Goal: Complete application form

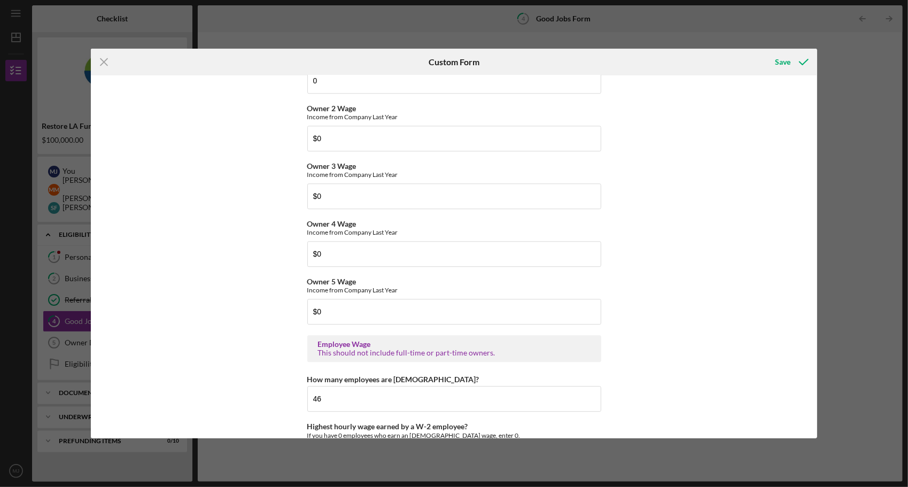
scroll to position [1925, 0]
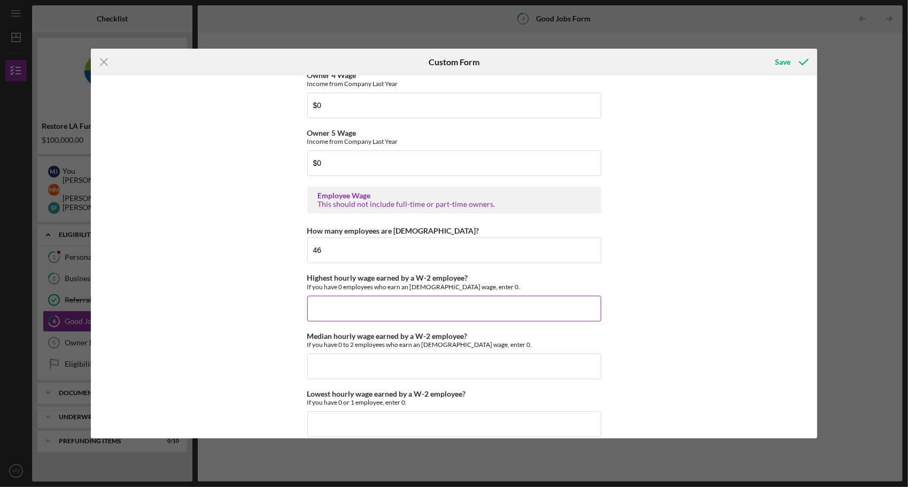
click at [348, 305] on input "Highest hourly wage earned by a W-2 employee?" at bounding box center [454, 309] width 294 height 26
type input "$27"
click at [360, 365] on input "Median hourly wage earned by a W-2 employee?" at bounding box center [454, 366] width 294 height 26
type input "$20"
click at [354, 416] on input "Lowest hourly wage earned by a W-2 employee?" at bounding box center [454, 424] width 294 height 26
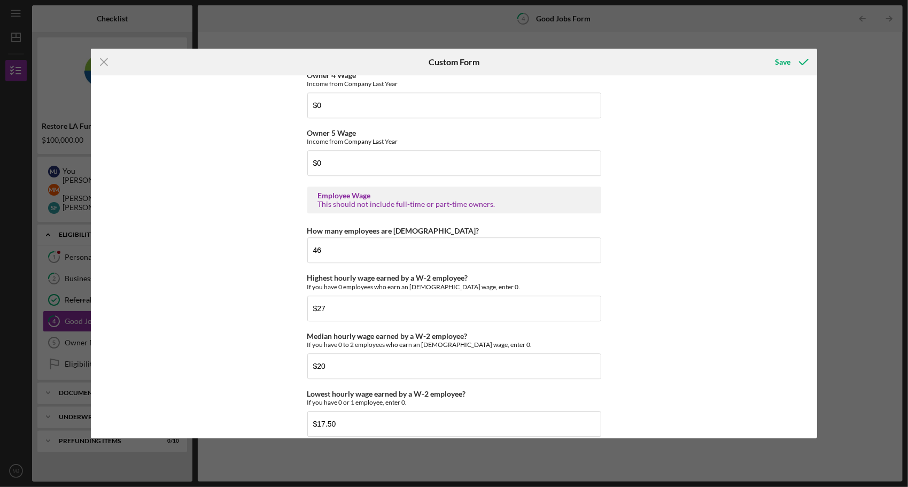
click at [729, 372] on div "Good Jobs Form *Total Number of [DEMOGRAPHIC_DATA] W-2 Employees If you have no…" at bounding box center [454, 256] width 727 height 363
drag, startPoint x: 350, startPoint y: 418, endPoint x: 280, endPoint y: 406, distance: 71.0
click at [280, 407] on div "Good Jobs Form *Total Number of [DEMOGRAPHIC_DATA] W-2 Employees If you have no…" at bounding box center [454, 256] width 727 height 363
type input "$18.04"
click at [666, 298] on div "Good Jobs Form *Total Number of [DEMOGRAPHIC_DATA] W-2 Employees If you have no…" at bounding box center [454, 256] width 727 height 363
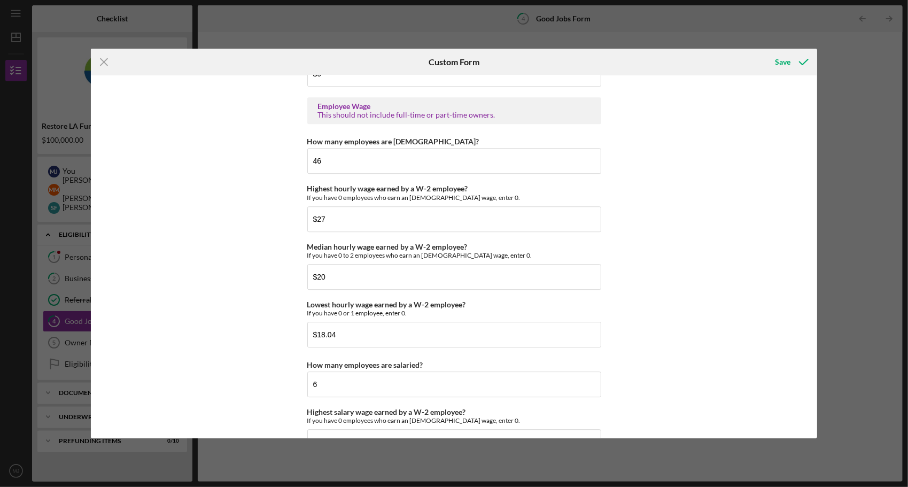
scroll to position [2085, 0]
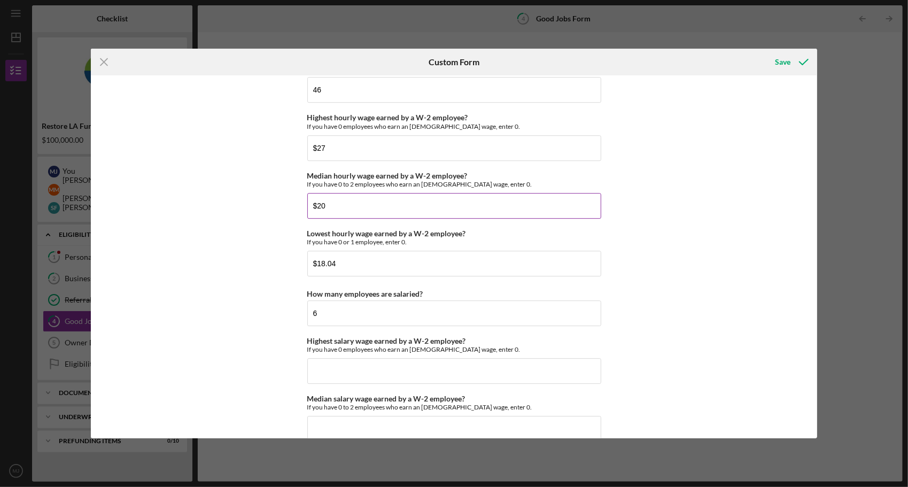
click at [364, 205] on input "$20" at bounding box center [454, 206] width 294 height 26
type input "$21"
click at [647, 205] on div "Good Jobs Form *Total Number of [DEMOGRAPHIC_DATA] W-2 Employees If you have no…" at bounding box center [454, 256] width 727 height 363
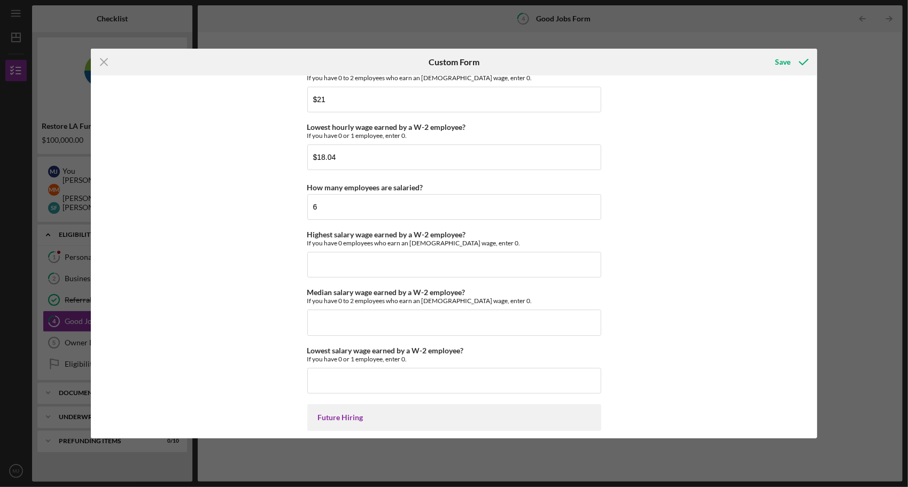
scroll to position [2192, 0]
click at [336, 257] on input "Highest salary wage earned by a W-2 employee?" at bounding box center [454, 264] width 294 height 26
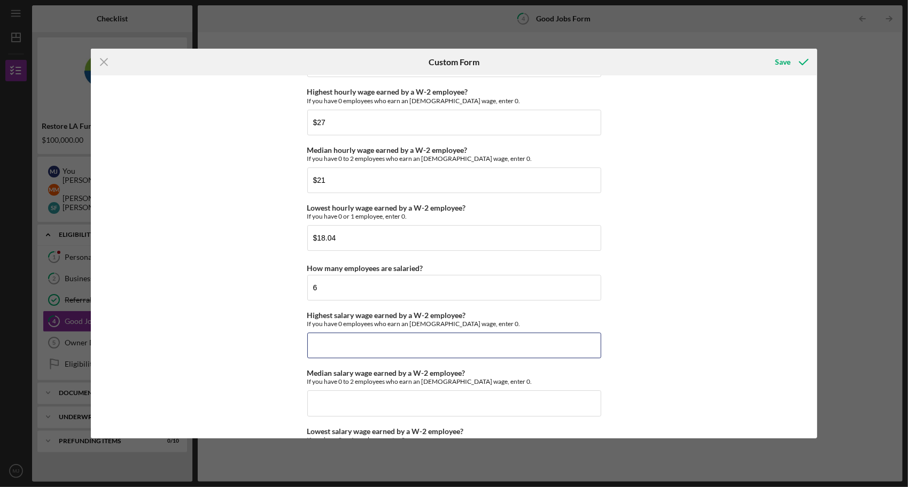
scroll to position [2110, 0]
drag, startPoint x: 321, startPoint y: 286, endPoint x: 306, endPoint y: 281, distance: 15.7
click at [308, 284] on input "6" at bounding box center [454, 288] width 294 height 26
type input "5"
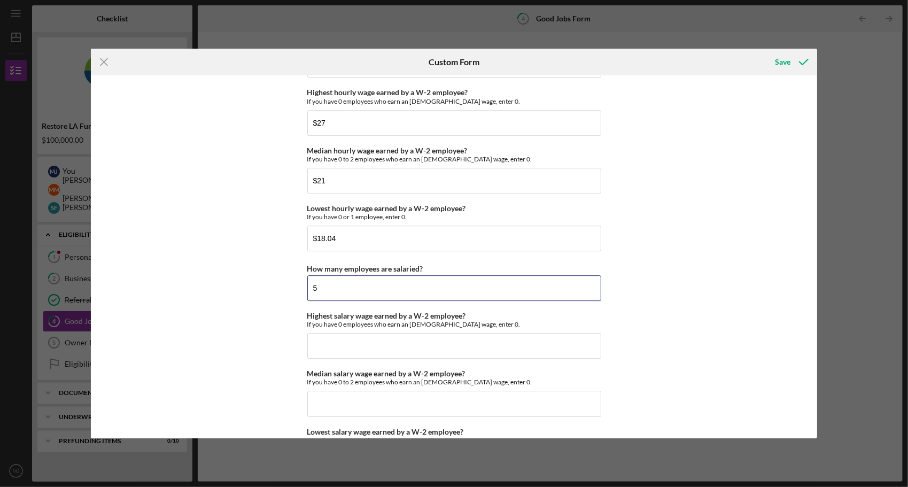
type input "5"
click at [200, 291] on div "Good Jobs Form *Total Number of [DEMOGRAPHIC_DATA] W-2 Employees If you have no…" at bounding box center [454, 256] width 727 height 363
click at [345, 343] on input "Highest salary wage earned by a W-2 employee?" at bounding box center [454, 346] width 294 height 26
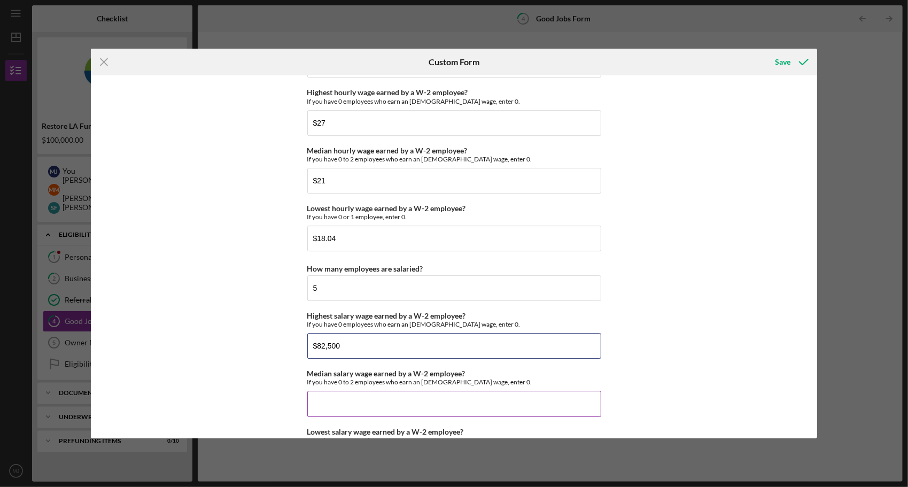
type input "$82,500"
click at [364, 397] on input "Median salary wage earned by a W-2 employee?" at bounding box center [454, 404] width 294 height 26
click at [340, 284] on input "5" at bounding box center [454, 288] width 294 height 26
click at [366, 340] on input "$82,500" at bounding box center [454, 346] width 294 height 26
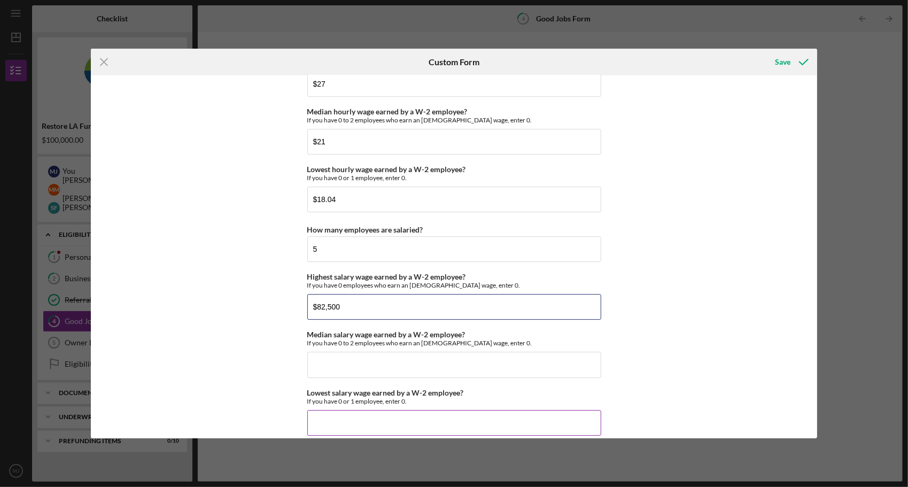
scroll to position [2217, 0]
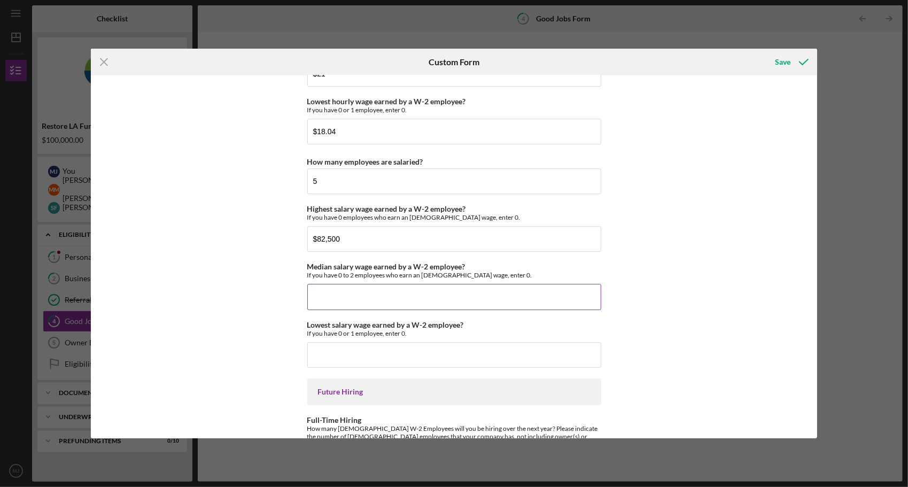
click at [332, 295] on input "Median salary wage earned by a W-2 employee?" at bounding box center [454, 297] width 294 height 26
type input "$76,100"
click at [339, 351] on input "Lowest salary wage earned by a W-2 employee?" at bounding box center [454, 355] width 294 height 26
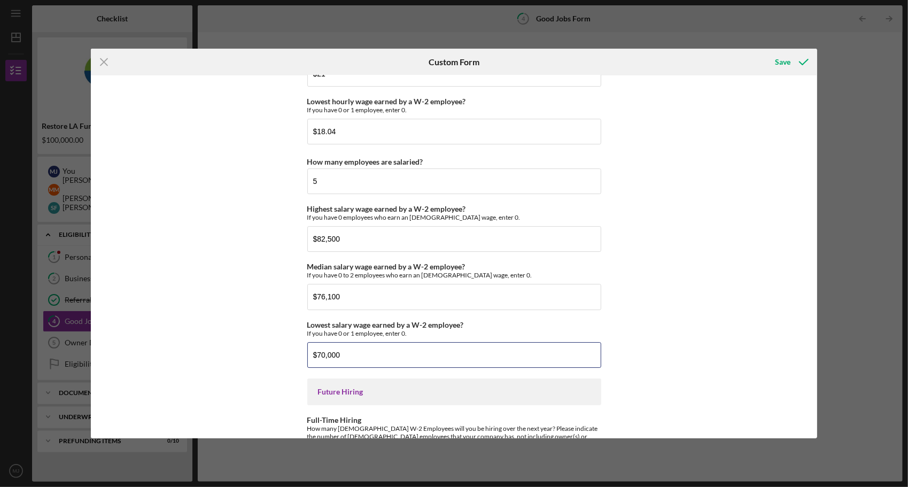
type input "$70,000"
click at [659, 275] on div "Good Jobs Form *Total Number of [DEMOGRAPHIC_DATA] W-2 Employees If you have no…" at bounding box center [454, 256] width 727 height 363
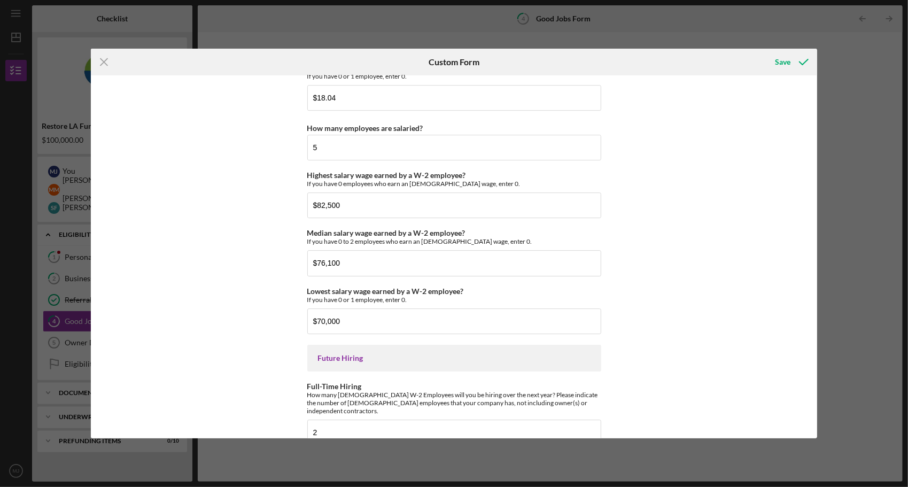
scroll to position [2004, 0]
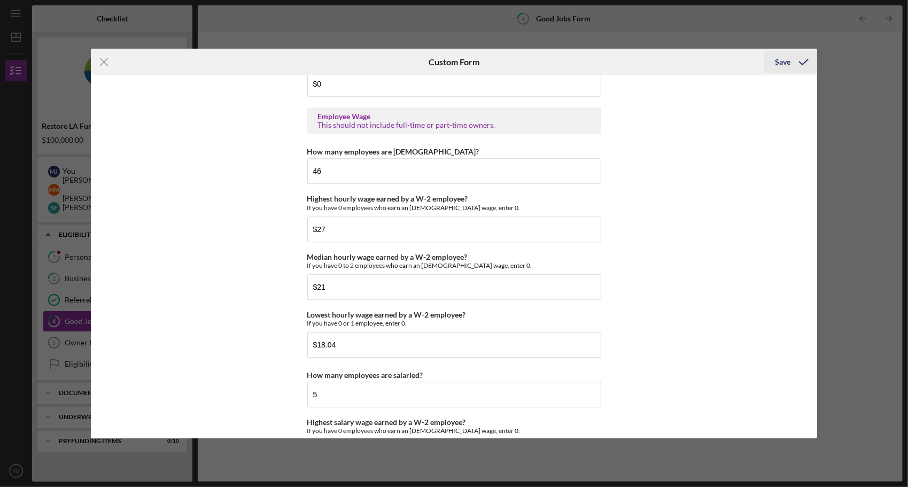
click at [787, 62] on div "Save" at bounding box center [783, 61] width 16 height 21
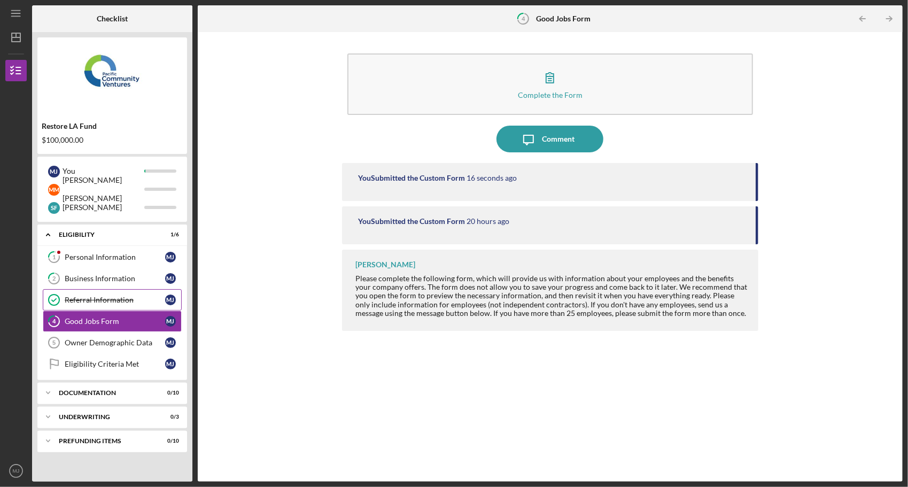
click at [106, 297] on div "Referral Information" at bounding box center [115, 300] width 101 height 9
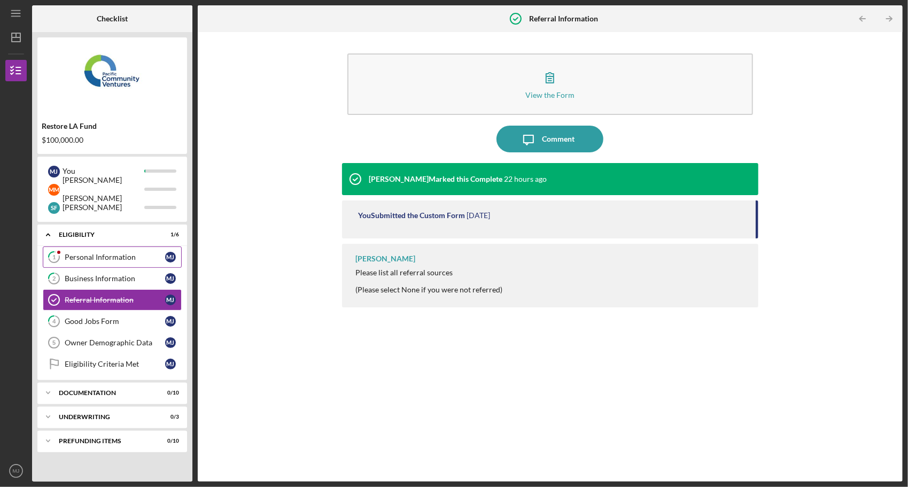
click at [113, 260] on div "Personal Information" at bounding box center [115, 257] width 101 height 9
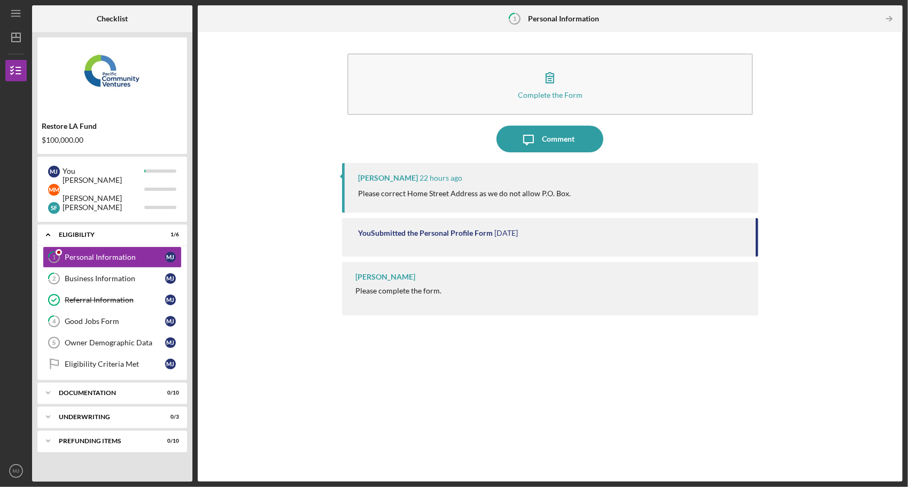
click at [553, 196] on p "Please correct Home Street Address as we do not allow P.O. Box." at bounding box center [464, 194] width 213 height 12
click at [382, 178] on div "[PERSON_NAME]" at bounding box center [388, 178] width 60 height 9
click at [424, 209] on div "[PERSON_NAME] 22 hours ago Please correct Home Street Address as we do not allo…" at bounding box center [550, 188] width 417 height 50
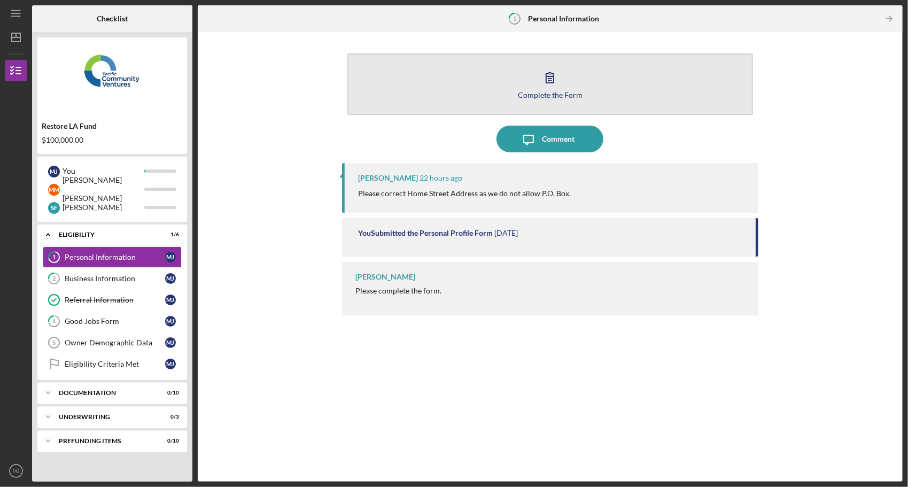
click at [550, 78] on icon "button" at bounding box center [550, 77] width 27 height 27
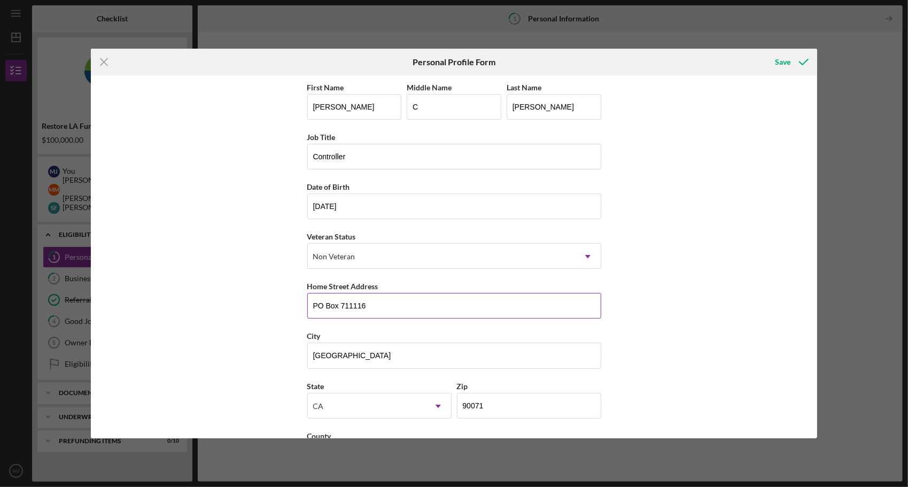
drag, startPoint x: 368, startPoint y: 302, endPoint x: 329, endPoint y: 309, distance: 39.6
click at [329, 309] on input "PO Box 711116" at bounding box center [454, 306] width 294 height 26
click at [379, 304] on input "PO Box 711116" at bounding box center [454, 306] width 294 height 26
drag, startPoint x: 379, startPoint y: 304, endPoint x: 258, endPoint y: 312, distance: 121.6
click at [258, 312] on div "First Name [PERSON_NAME] Middle Name C Last Name [PERSON_NAME] Job Title Contro…" at bounding box center [454, 256] width 727 height 363
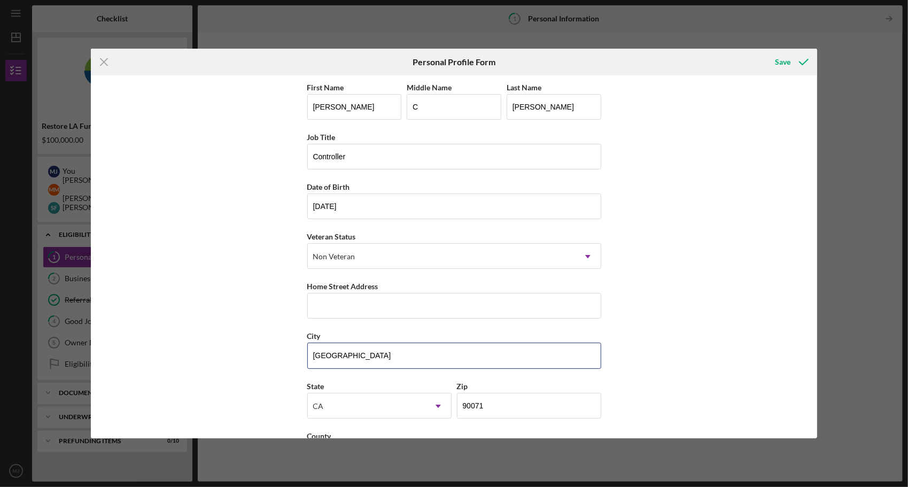
drag, startPoint x: 371, startPoint y: 356, endPoint x: 293, endPoint y: 348, distance: 78.0
click at [287, 348] on div "First Name [PERSON_NAME] Middle Name C Last Name [PERSON_NAME] Job Title Contro…" at bounding box center [454, 256] width 727 height 363
drag, startPoint x: 325, startPoint y: 299, endPoint x: 342, endPoint y: 298, distance: 17.1
click at [325, 299] on input "Home Street Address" at bounding box center [454, 306] width 294 height 26
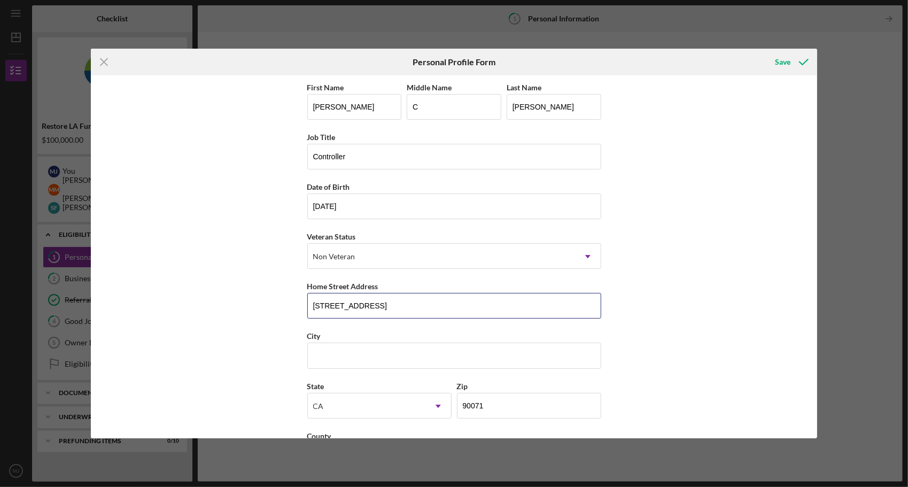
type input "[STREET_ADDRESS]"
type input "Northridge"
type input "91324"
click at [785, 64] on div "Save" at bounding box center [783, 61] width 16 height 21
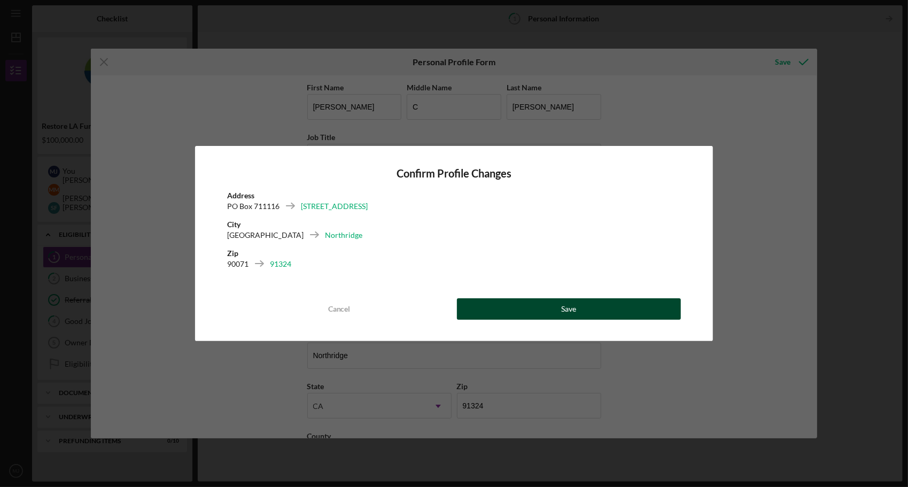
click at [572, 307] on div "Save" at bounding box center [568, 308] width 15 height 21
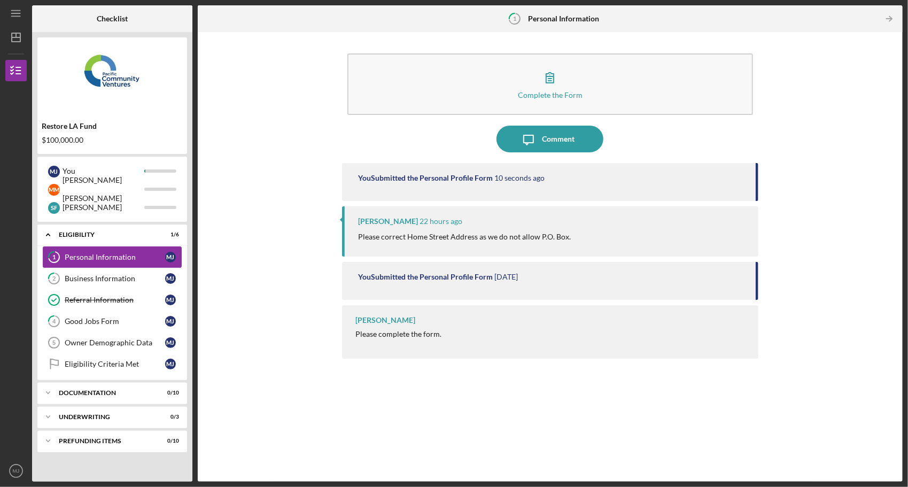
click at [99, 256] on div "Personal Information" at bounding box center [115, 257] width 101 height 9
click at [73, 186] on div "[PERSON_NAME] [PERSON_NAME]" at bounding box center [104, 189] width 82 height 36
click at [94, 209] on div "[PERSON_NAME]" at bounding box center [104, 207] width 82 height 18
click at [99, 196] on div "[PERSON_NAME] [PERSON_NAME]" at bounding box center [104, 189] width 82 height 36
click at [463, 292] on div "You Submitted the Personal Profile Form [DATE]" at bounding box center [550, 281] width 417 height 38
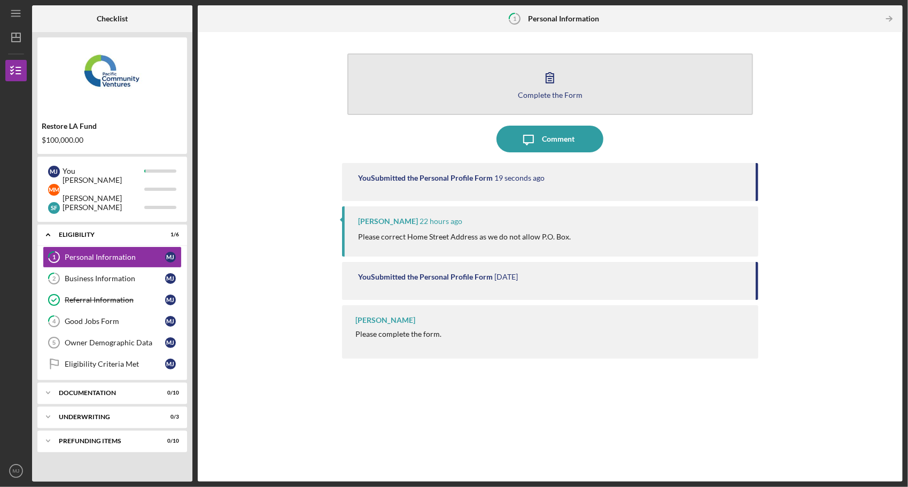
click at [554, 91] on div "Complete the Form" at bounding box center [550, 95] width 65 height 8
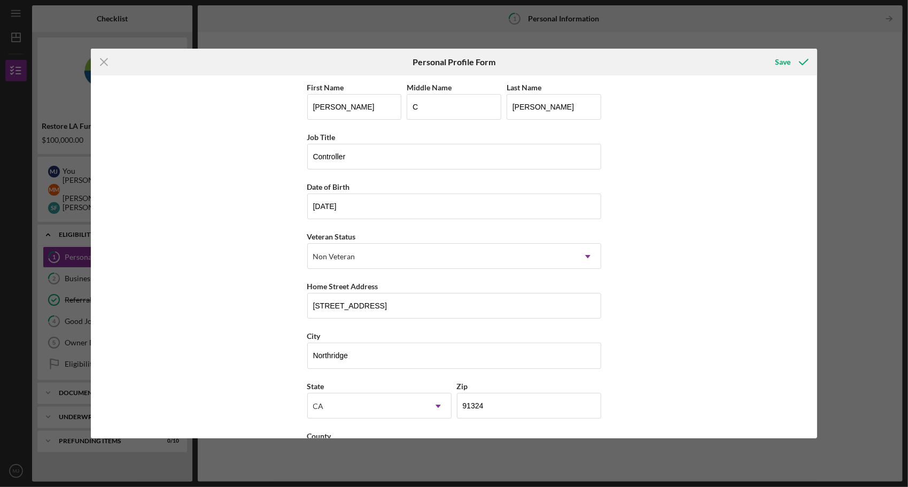
click at [734, 171] on div "First Name [PERSON_NAME] Middle Name C Last Name [PERSON_NAME] Job Title Contro…" at bounding box center [454, 256] width 727 height 363
drag, startPoint x: 780, startPoint y: 60, endPoint x: 460, endPoint y: 62, distance: 319.8
click at [780, 61] on div "Save" at bounding box center [783, 61] width 16 height 21
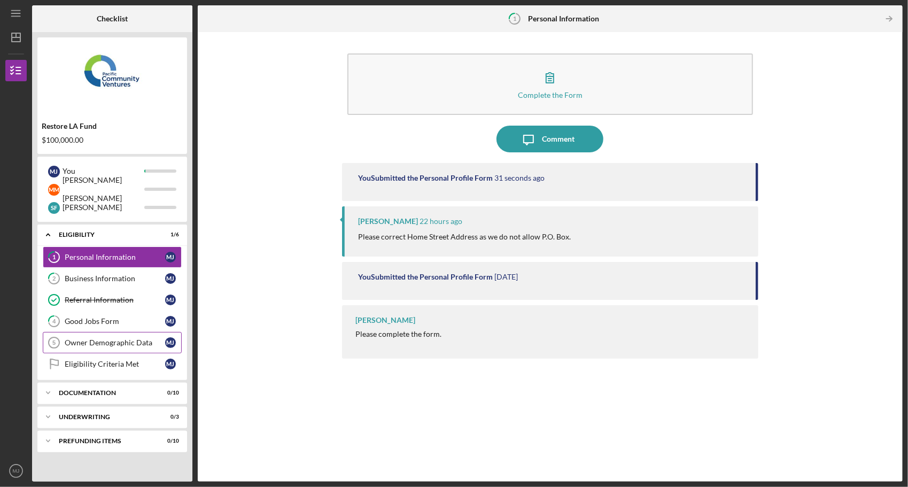
click at [97, 339] on div "Owner Demographic Data" at bounding box center [115, 342] width 101 height 9
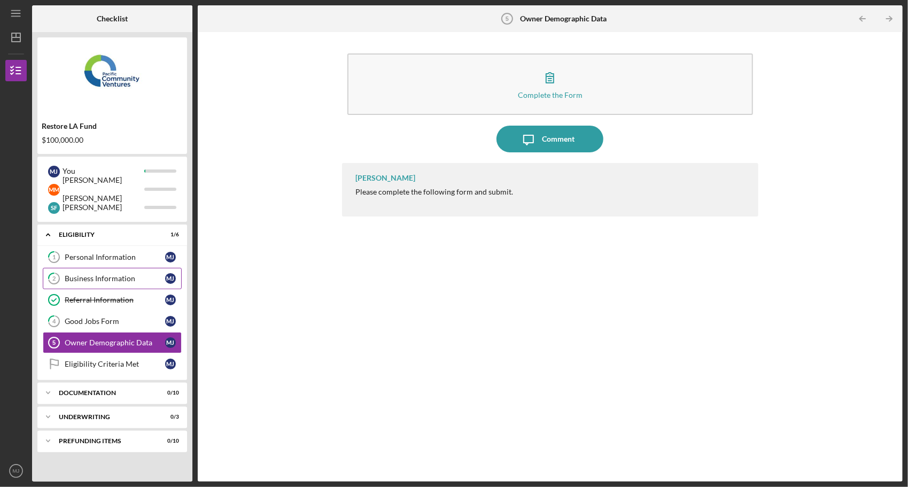
click at [103, 278] on div "Business Information" at bounding box center [115, 278] width 101 height 9
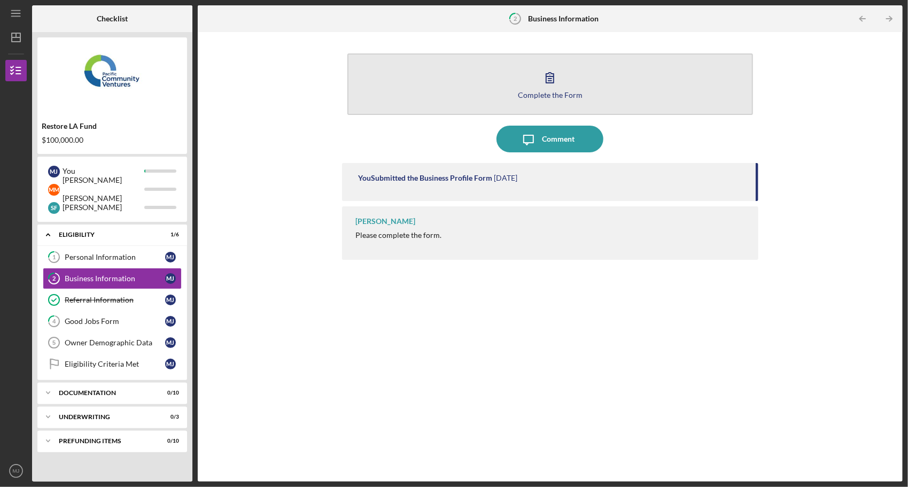
click at [553, 85] on icon "button" at bounding box center [550, 77] width 27 height 27
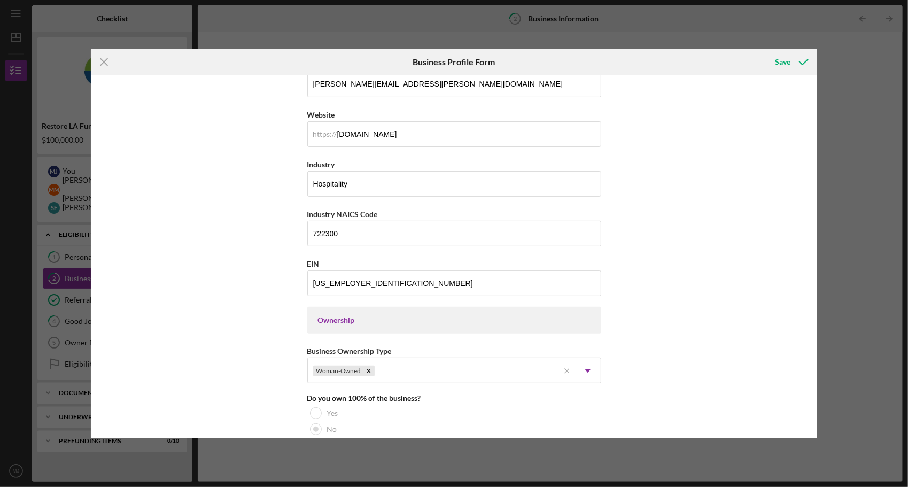
scroll to position [374, 0]
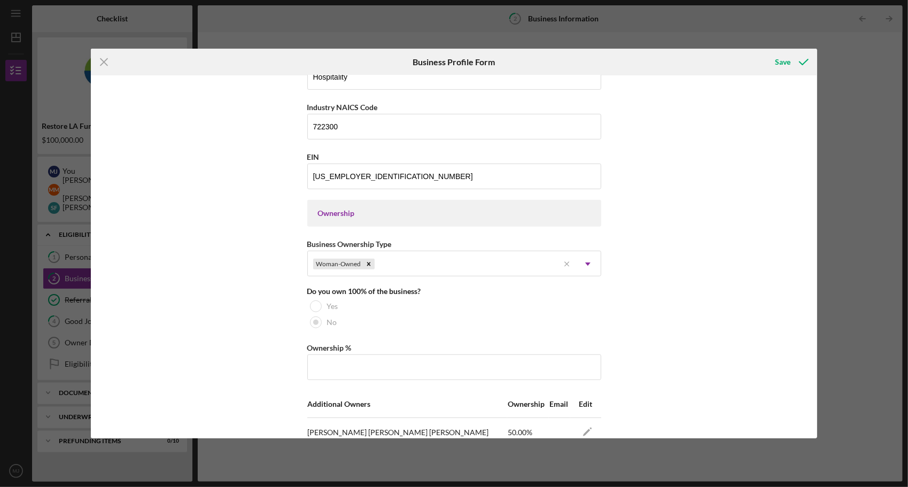
click at [661, 314] on div "Business Name BG Truck and Catering, LLC DBA Business Start Date [DATE] Legal S…" at bounding box center [454, 256] width 727 height 363
click at [314, 305] on div at bounding box center [316, 306] width 12 height 12
click at [525, 309] on div "Yes" at bounding box center [454, 306] width 294 height 16
click at [394, 364] on input "Ownership %" at bounding box center [454, 368] width 294 height 26
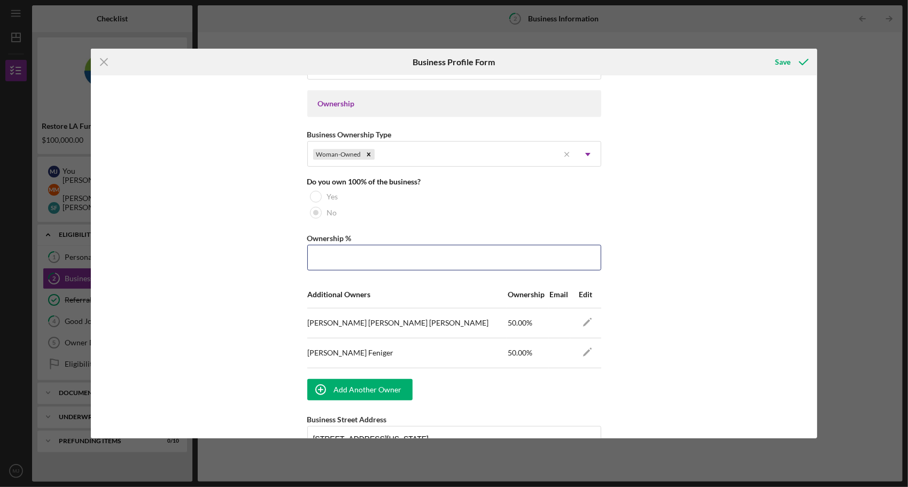
scroll to position [481, 0]
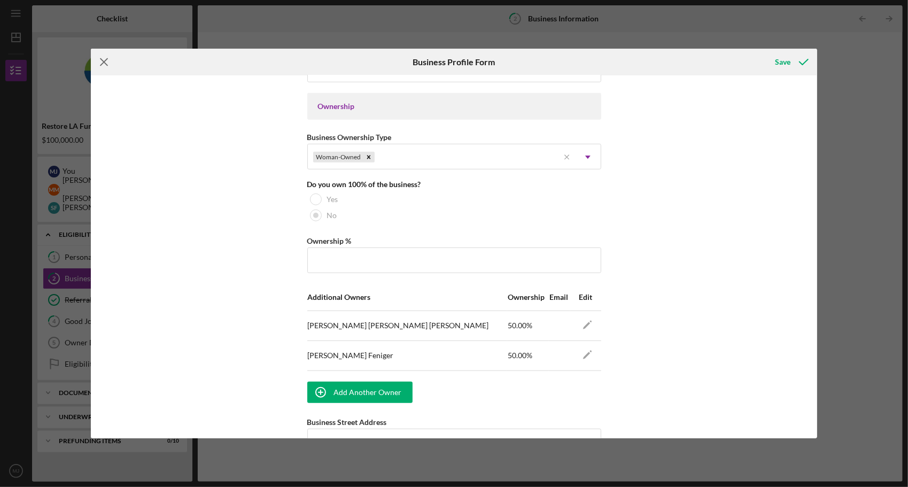
click at [103, 64] on icon "Icon/Menu Close" at bounding box center [104, 62] width 27 height 27
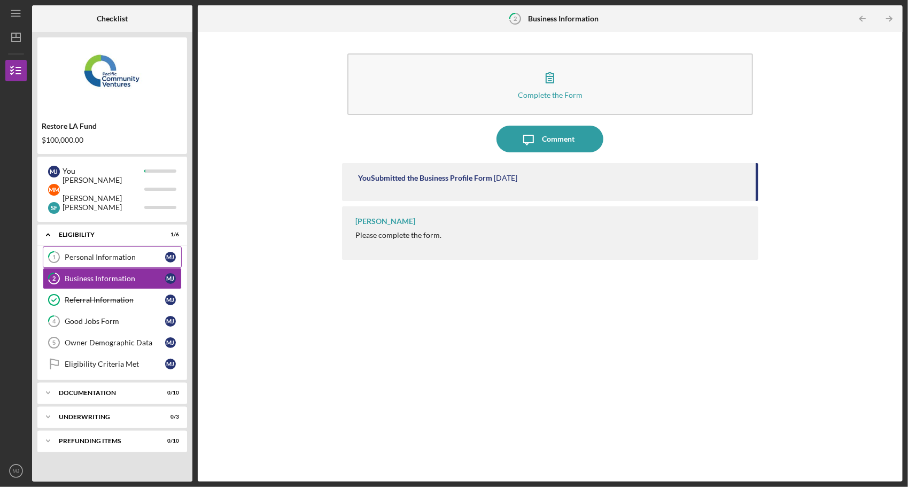
click at [82, 255] on div "Personal Information" at bounding box center [115, 257] width 101 height 9
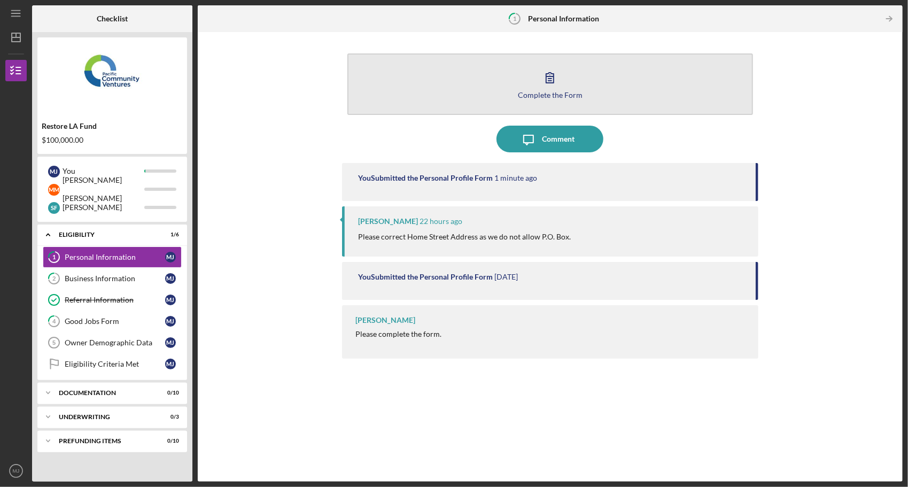
click at [554, 91] on div "Complete the Form" at bounding box center [550, 95] width 65 height 8
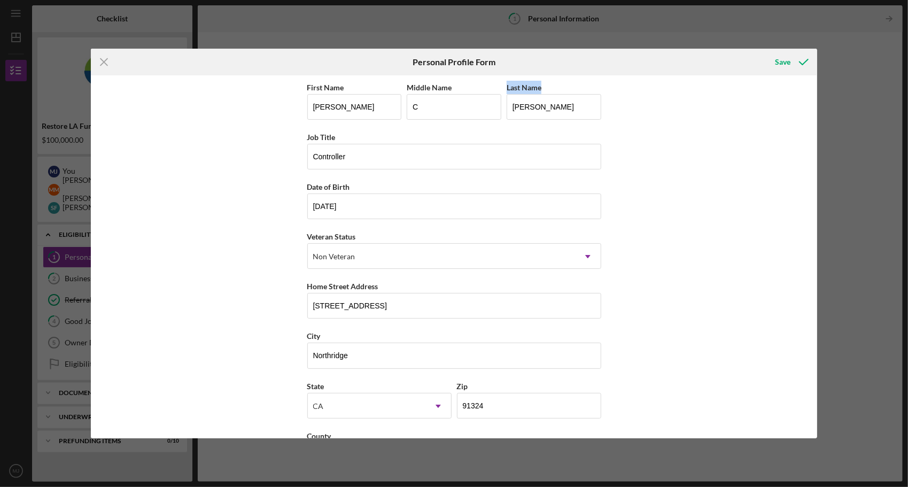
click at [554, 91] on div "Last Name" at bounding box center [554, 87] width 95 height 13
drag, startPoint x: 355, startPoint y: 109, endPoint x: 223, endPoint y: 103, distance: 131.7
click at [223, 103] on div "First Name [PERSON_NAME] Middle Name C Last Name [PERSON_NAME] Job Title Contro…" at bounding box center [454, 256] width 727 height 363
type input "[PERSON_NAME] [PERSON_NAME]"
type input "[PERSON_NAME]"
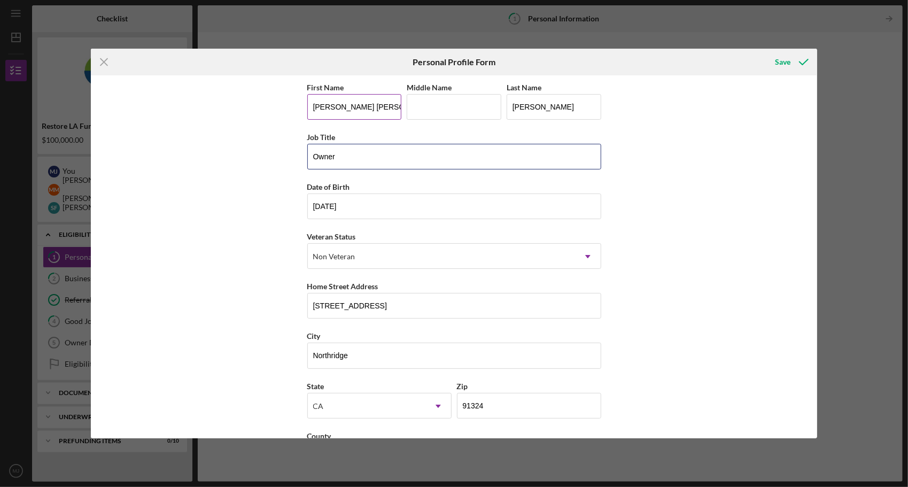
type input "Owner"
type input "[DATE]"
click at [394, 303] on input "[STREET_ADDRESS]" at bounding box center [454, 306] width 294 height 26
drag, startPoint x: 386, startPoint y: 304, endPoint x: 251, endPoint y: 296, distance: 135.0
click at [251, 296] on div "First Name [PERSON_NAME] [PERSON_NAME] Middle Name Last Name [PERSON_NAME] Job …" at bounding box center [454, 256] width 727 height 363
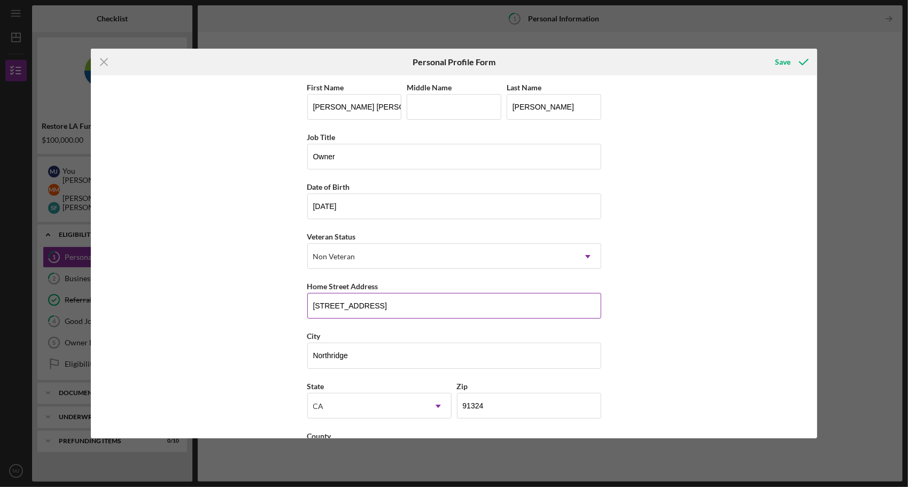
click at [461, 313] on input "[STREET_ADDRESS]" at bounding box center [454, 306] width 294 height 26
drag, startPoint x: 423, startPoint y: 306, endPoint x: 16, endPoint y: 281, distance: 408.2
click at [87, 292] on div "Icon/Menu Close Personal Profile Form Save First Name [PERSON_NAME] [PERSON_NAM…" at bounding box center [454, 243] width 908 height 487
type input "[STREET_ADDRESS]"
type input "[GEOGRAPHIC_DATA]"
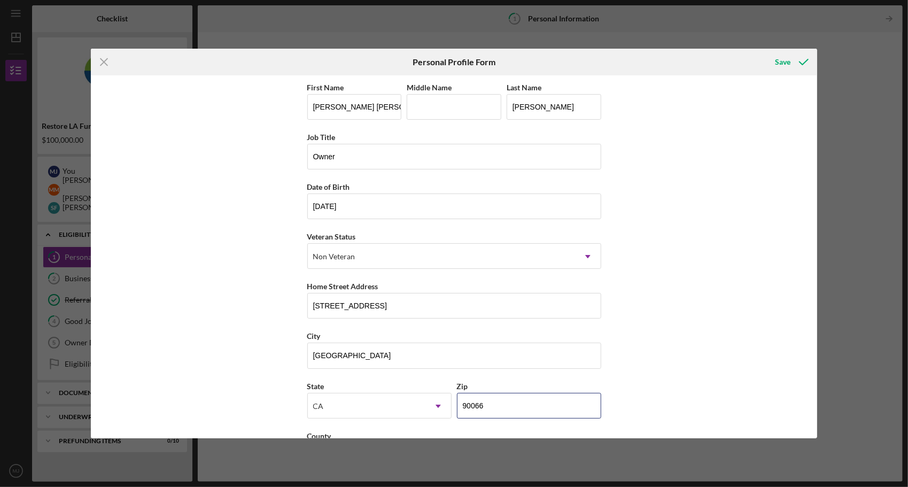
type input "90066"
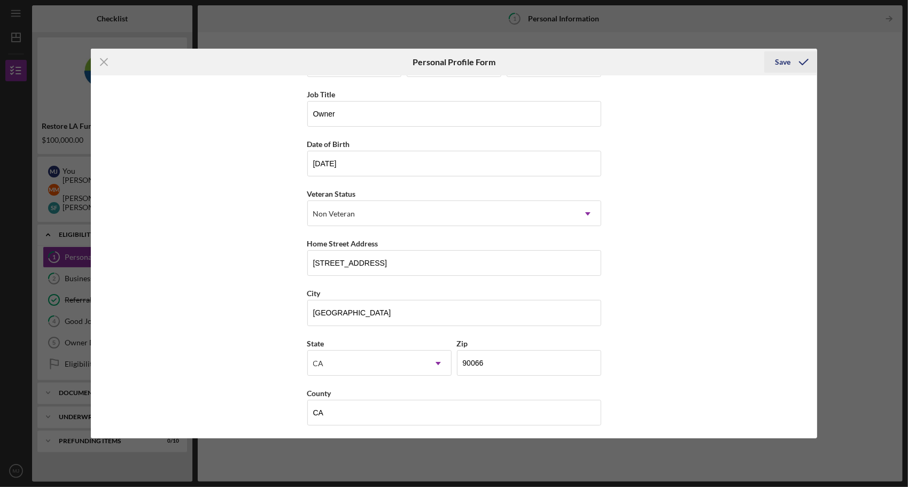
click at [775, 61] on button "Save" at bounding box center [791, 61] width 53 height 21
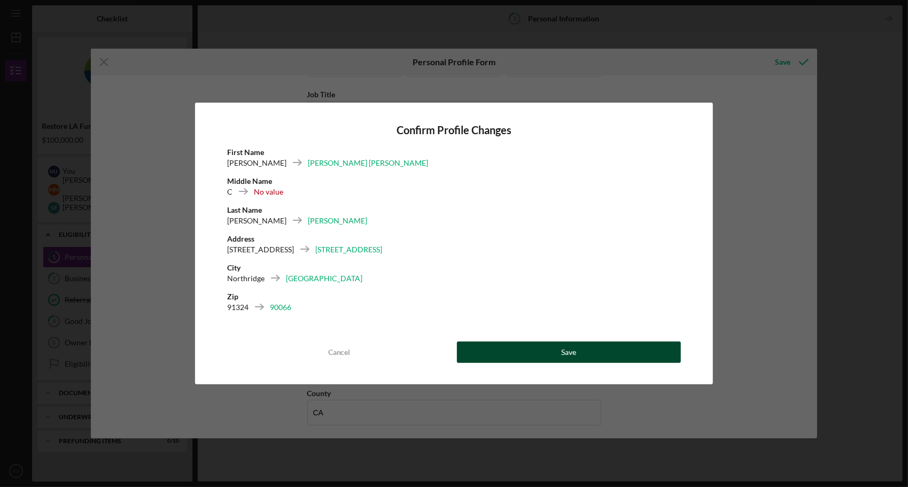
click at [603, 357] on button "Save" at bounding box center [569, 352] width 225 height 21
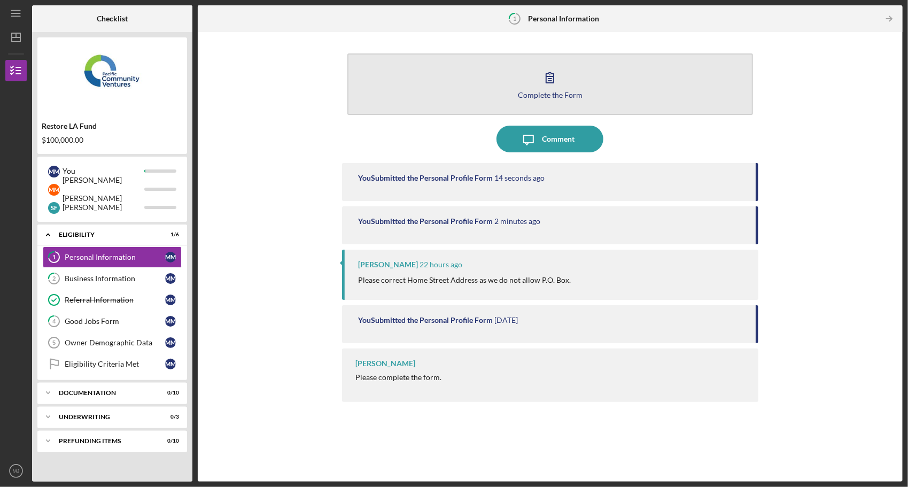
click at [542, 80] on icon "button" at bounding box center [550, 77] width 27 height 27
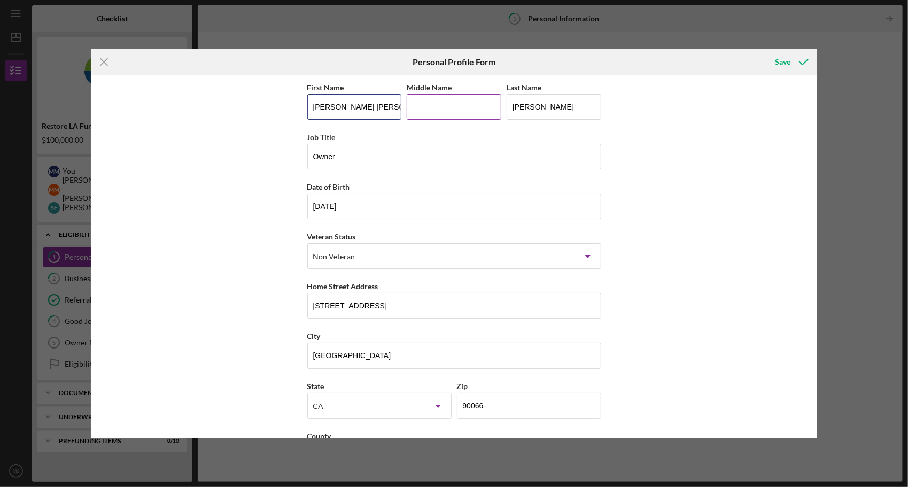
drag, startPoint x: 367, startPoint y: 105, endPoint x: 410, endPoint y: 113, distance: 43.5
click at [367, 107] on input "[PERSON_NAME] [PERSON_NAME]" at bounding box center [354, 107] width 95 height 26
type input "[PERSON_NAME]"
click at [430, 104] on input "Middle Name" at bounding box center [454, 107] width 95 height 26
type input "[PERSON_NAME]"
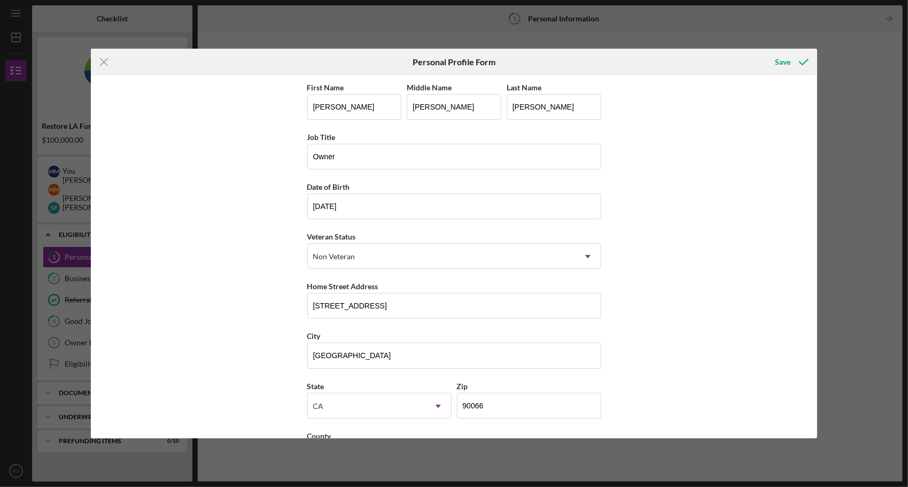
click at [645, 157] on div "First Name [PERSON_NAME] Middle Name [PERSON_NAME] Last Name [PERSON_NAME] Job …" at bounding box center [454, 256] width 727 height 363
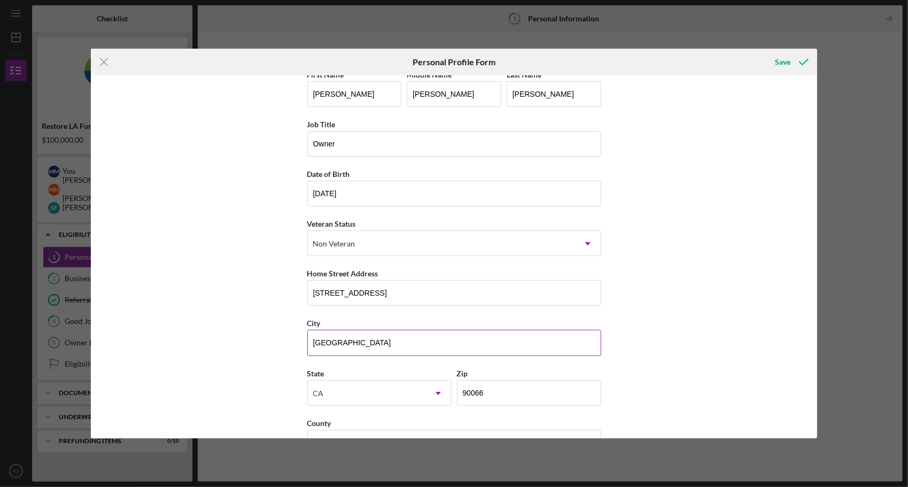
scroll to position [43, 0]
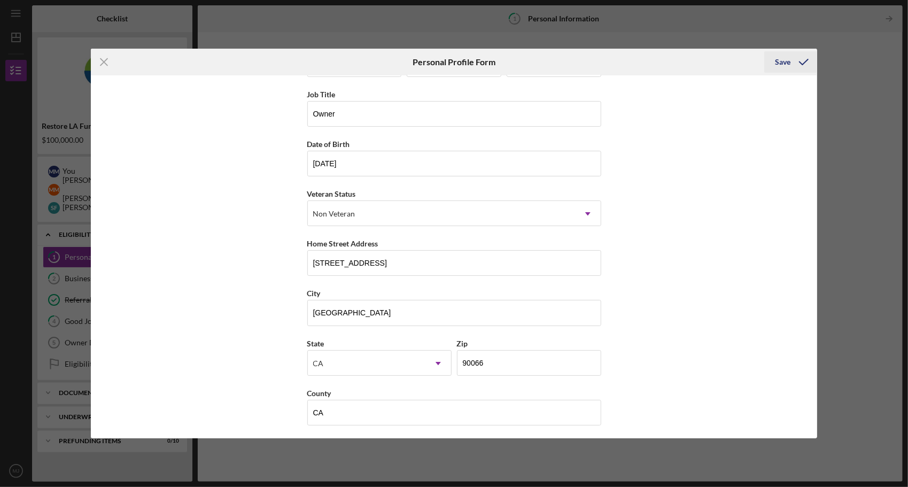
click at [800, 56] on icon "submit" at bounding box center [804, 62] width 27 height 27
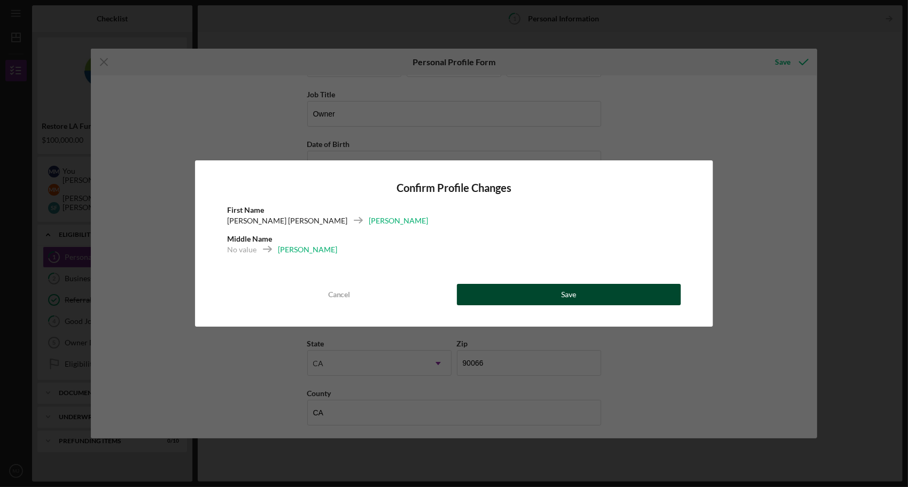
click at [551, 293] on button "Save" at bounding box center [569, 294] width 225 height 21
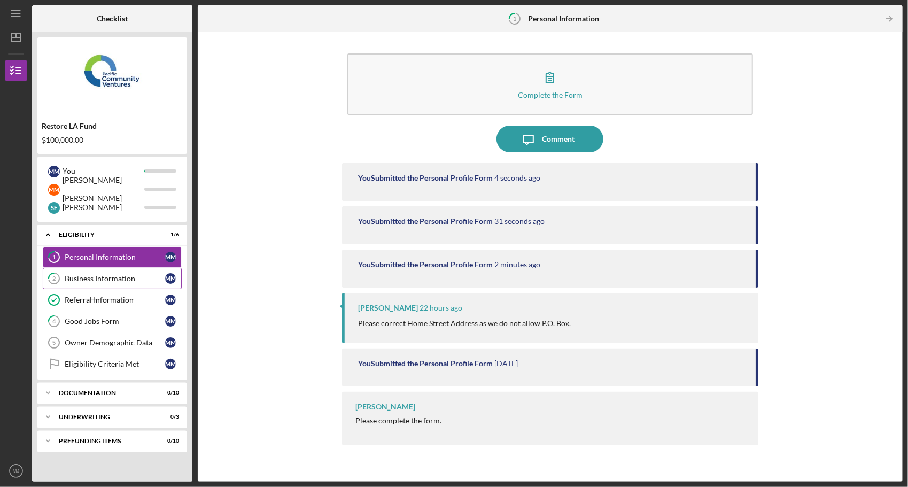
click at [97, 278] on div "Business Information" at bounding box center [115, 278] width 101 height 9
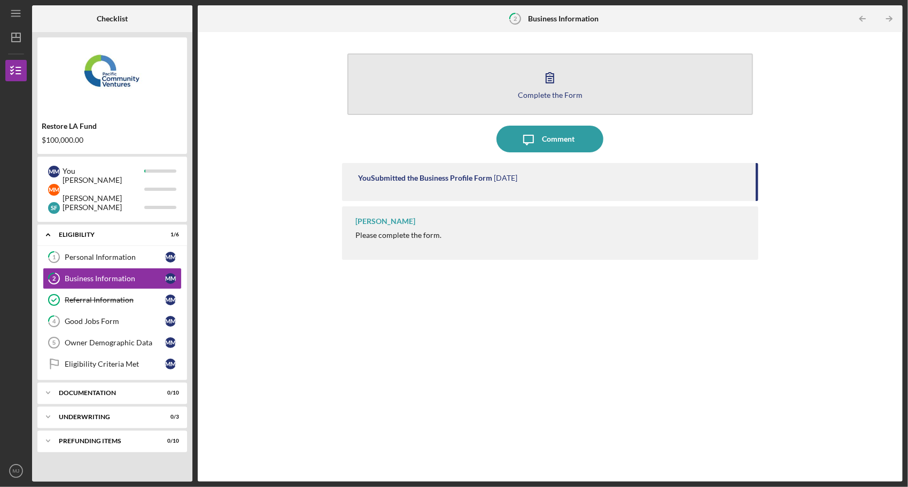
click at [550, 87] on icon "button" at bounding box center [550, 77] width 27 height 27
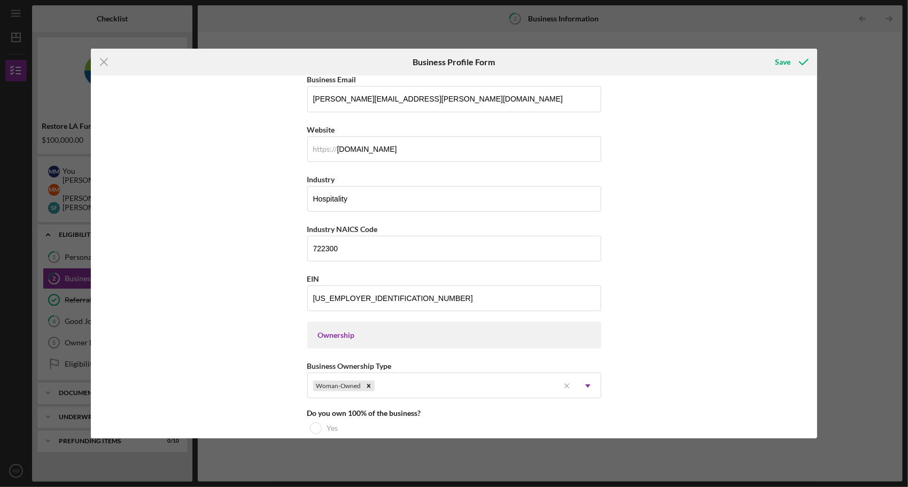
scroll to position [321, 0]
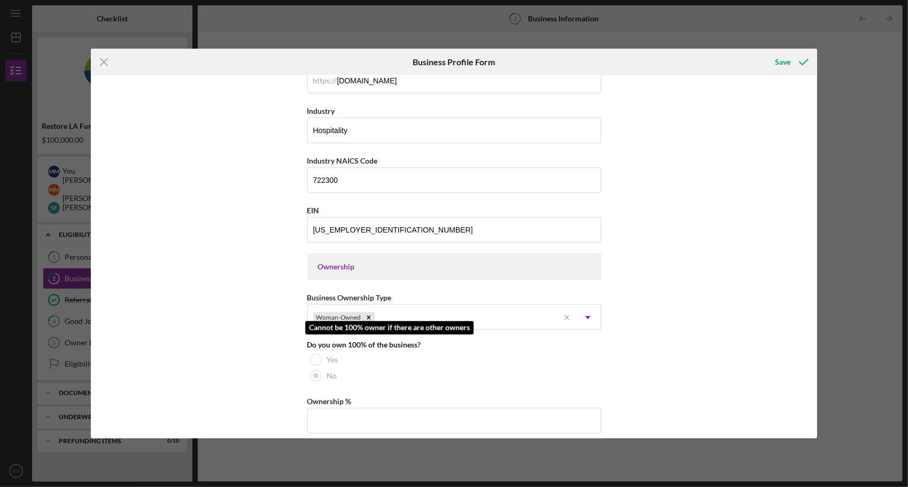
click at [313, 357] on div at bounding box center [316, 360] width 12 height 12
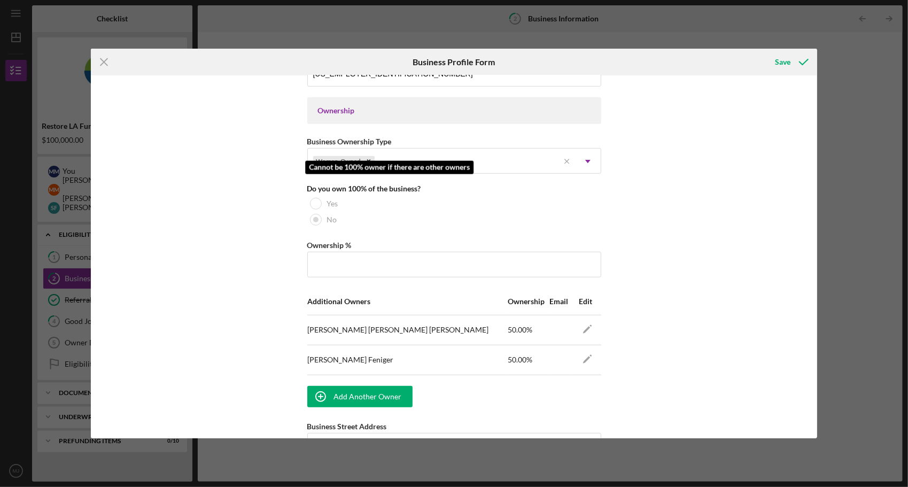
scroll to position [481, 0]
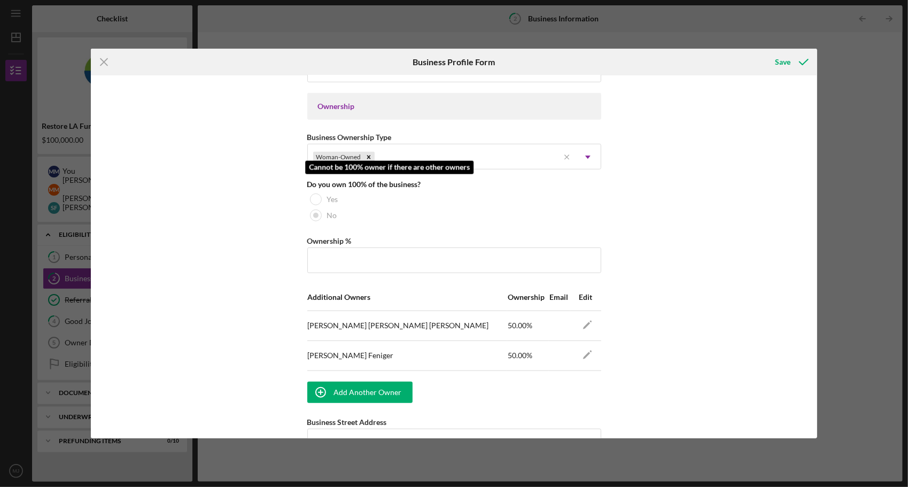
click at [314, 194] on div at bounding box center [316, 200] width 12 height 12
click at [459, 213] on div "No" at bounding box center [454, 215] width 294 height 16
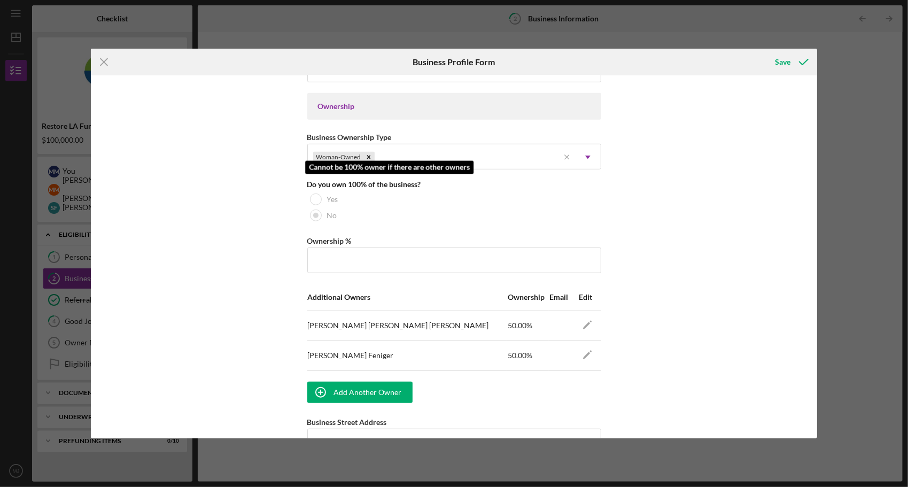
click at [459, 213] on div "No" at bounding box center [454, 215] width 294 height 16
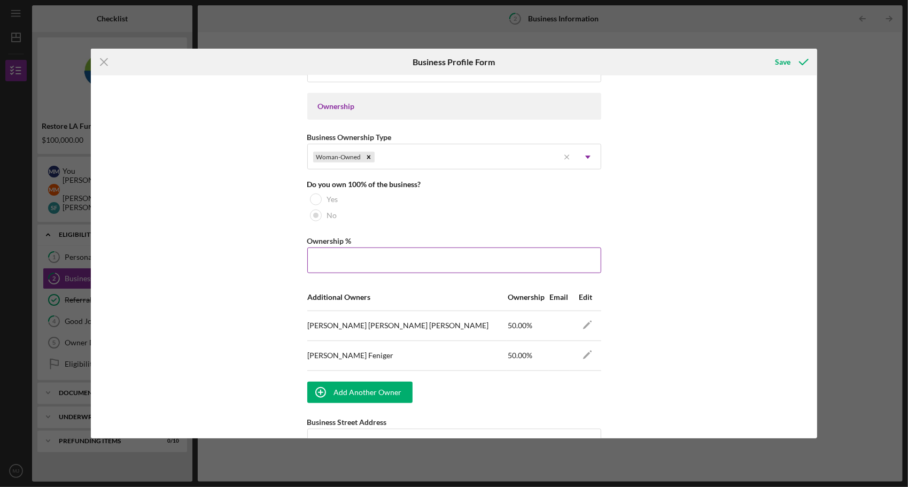
click at [365, 260] on input "Ownership %" at bounding box center [454, 261] width 294 height 26
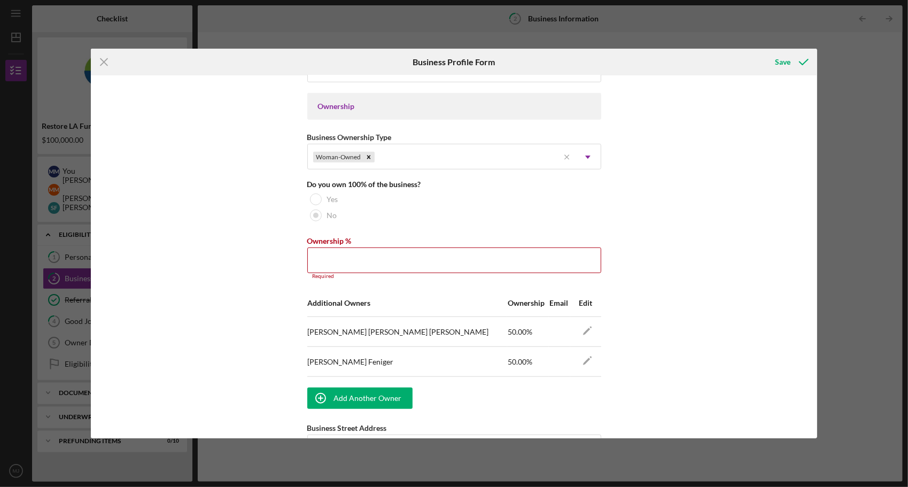
click at [675, 238] on div "Business Name BG Truck and Catering, LLC DBA Business Start Date [DATE] Legal S…" at bounding box center [454, 256] width 727 height 363
drag, startPoint x: 342, startPoint y: 256, endPoint x: 355, endPoint y: 255, distance: 12.3
click at [342, 256] on input "Ownership %" at bounding box center [454, 261] width 294 height 26
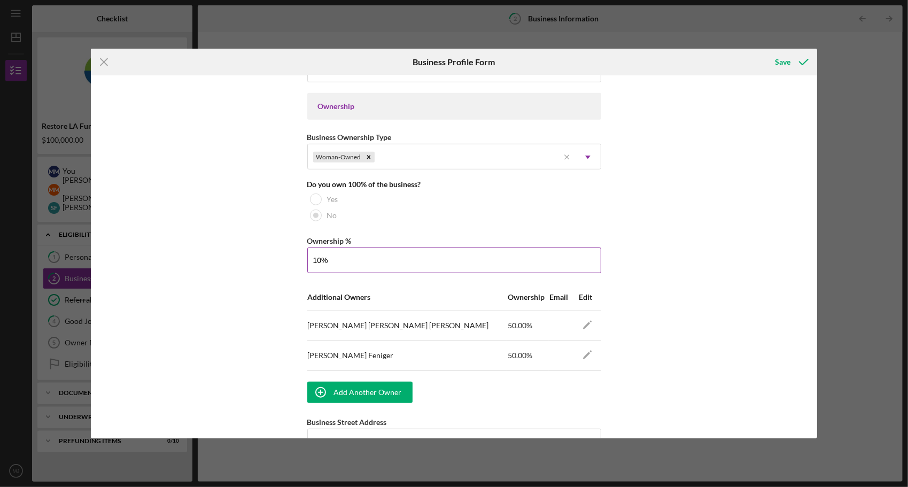
type input "1%"
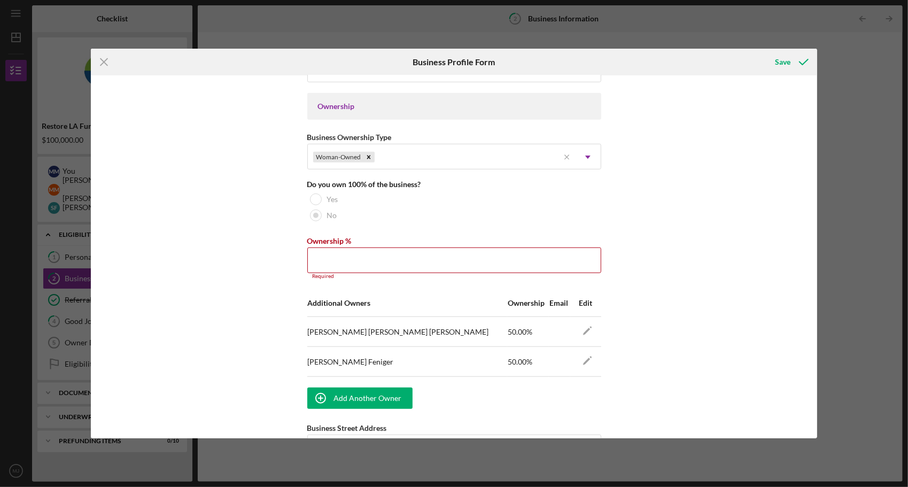
click at [662, 248] on div "Business Name BG Truck and Catering, LLC DBA Business Start Date [DATE] Legal S…" at bounding box center [454, 256] width 727 height 363
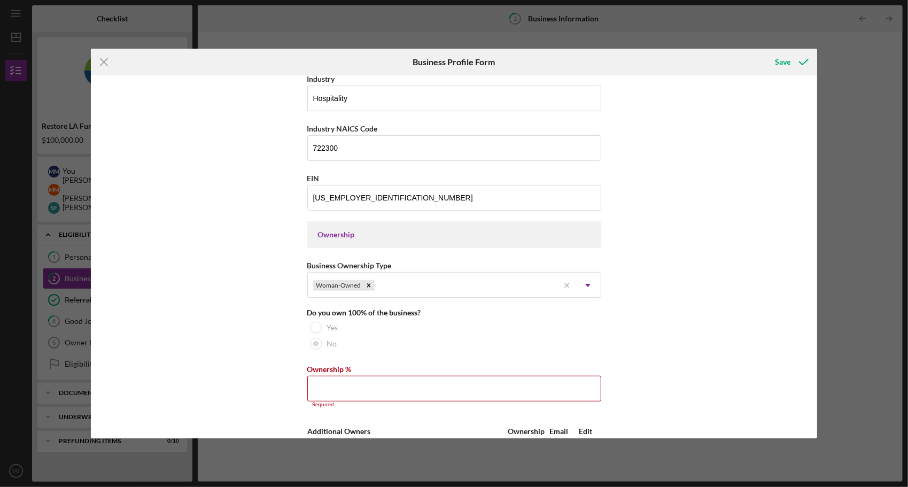
scroll to position [374, 0]
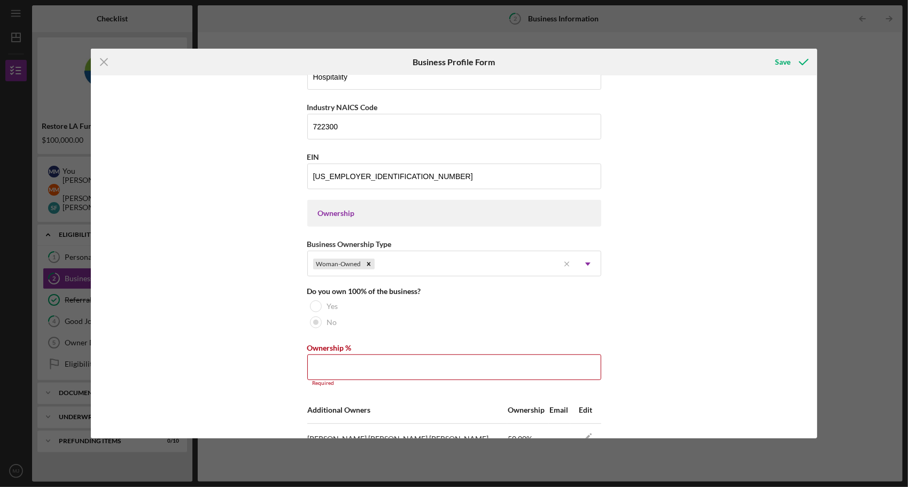
click at [662, 247] on div "Business Name BG Truck and Catering, LLC DBA Business Start Date [DATE] Legal S…" at bounding box center [454, 256] width 727 height 363
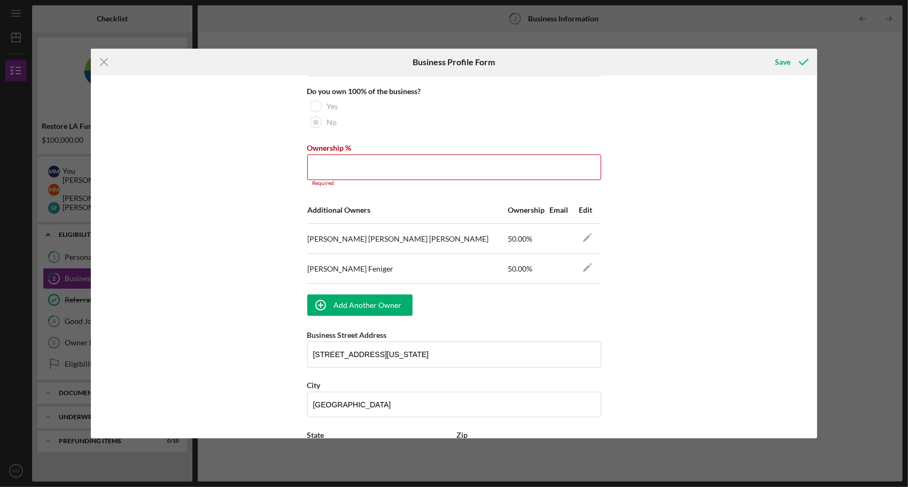
scroll to position [573, 0]
click at [735, 286] on div "Business Name BG Truck and Catering, LLC DBA Business Start Date [DATE] Legal S…" at bounding box center [454, 256] width 727 height 363
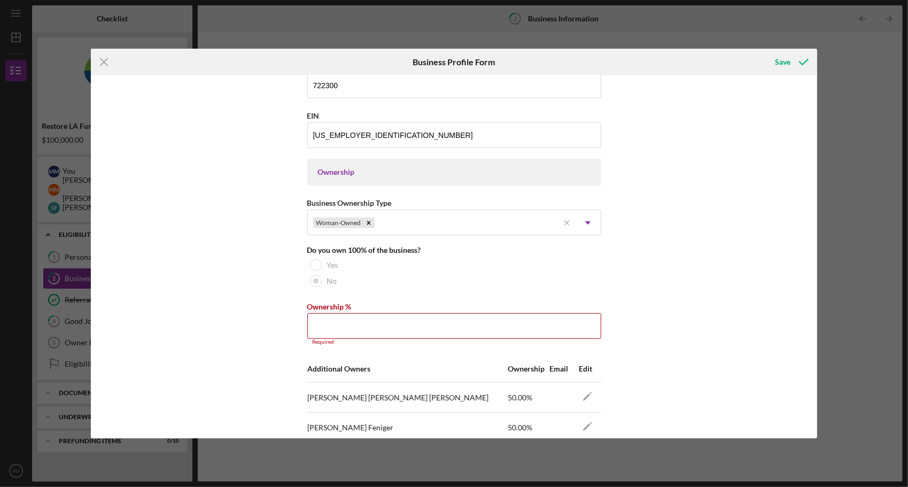
scroll to position [413, 0]
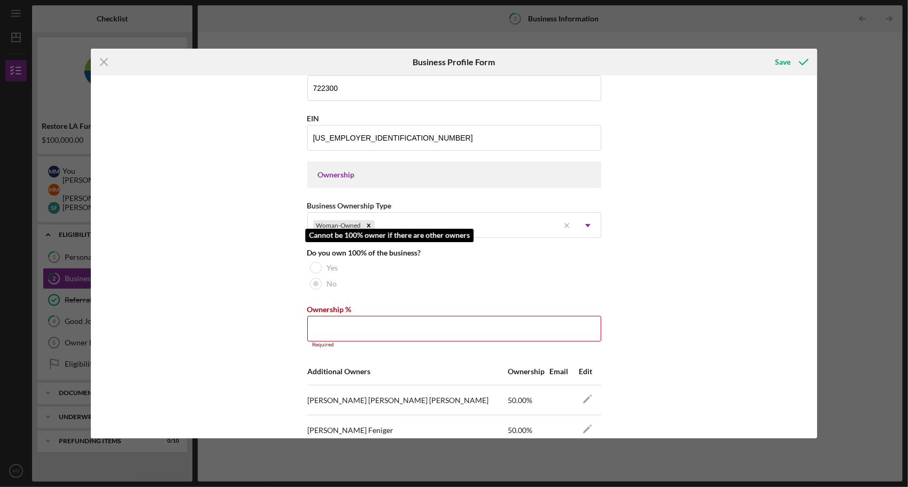
click at [315, 263] on div at bounding box center [316, 268] width 12 height 12
click at [669, 335] on div "Business Name BG Truck and Catering, LLC DBA Business Start Date [DATE] Legal S…" at bounding box center [454, 256] width 727 height 363
click at [355, 329] on input "Ownership %" at bounding box center [454, 329] width 294 height 26
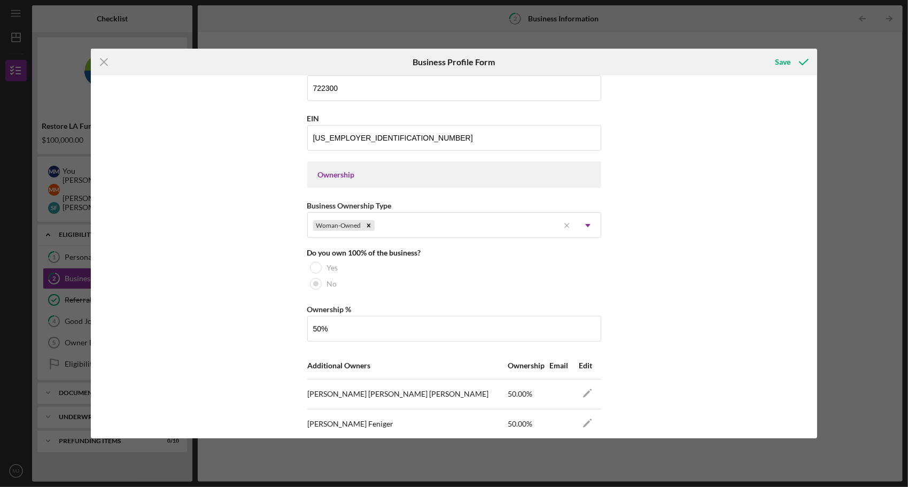
type input "50.00%"
click at [679, 279] on div "Business Name BG Truck and Catering, LLC DBA Business Start Date [DATE] Legal S…" at bounding box center [454, 256] width 727 height 363
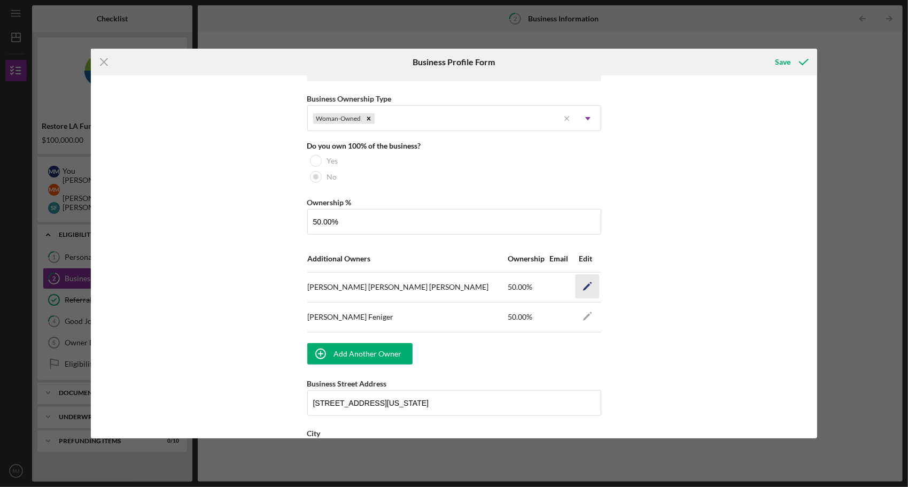
click at [588, 283] on icon "Icon/Edit" at bounding box center [587, 286] width 24 height 24
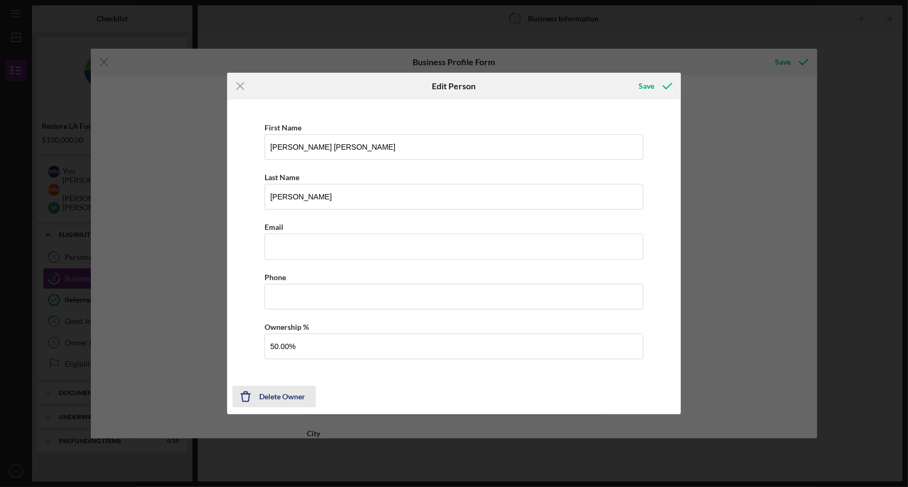
click at [269, 396] on div "Delete Owner" at bounding box center [282, 396] width 46 height 21
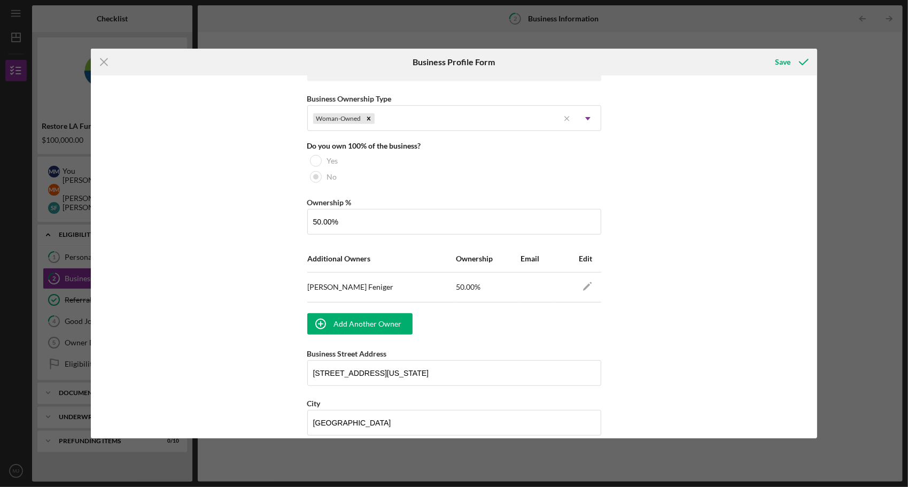
click at [744, 278] on div "Business Name BG Truck and Catering, LLC DBA Business Start Date [DATE] Legal S…" at bounding box center [454, 256] width 727 height 363
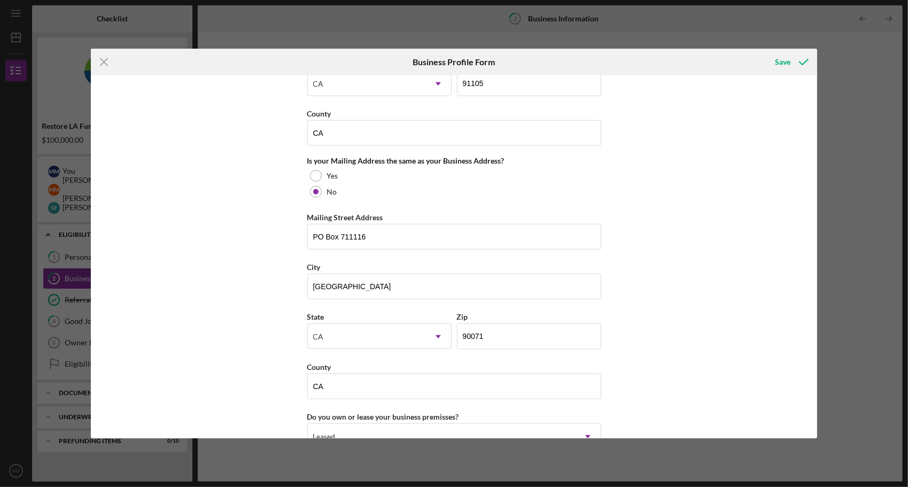
scroll to position [1072, 0]
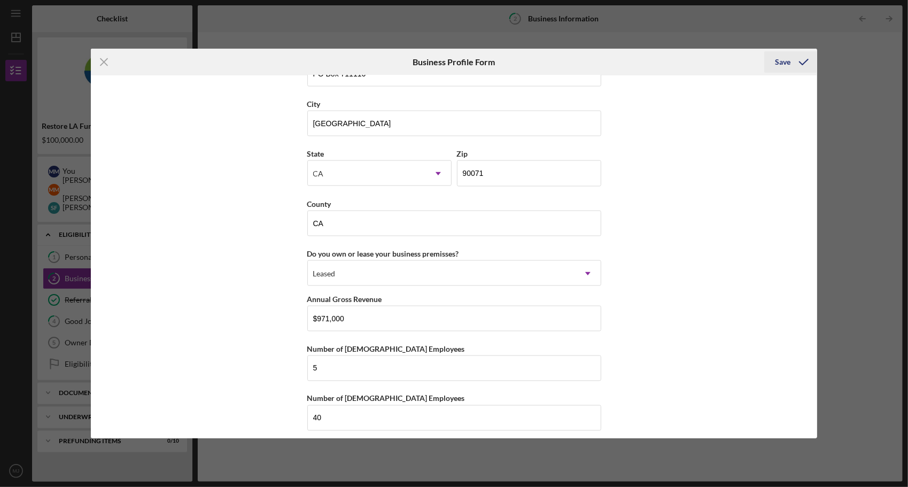
click at [784, 62] on div "Save" at bounding box center [783, 61] width 16 height 21
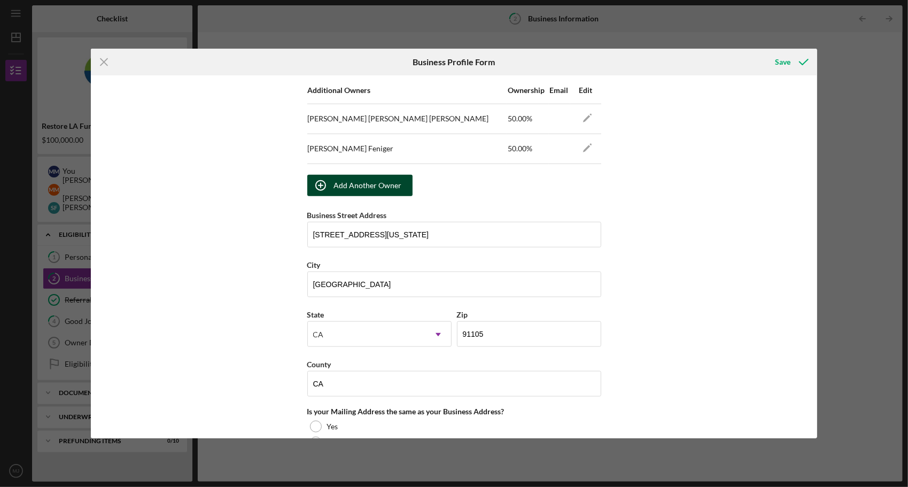
scroll to position [674, 0]
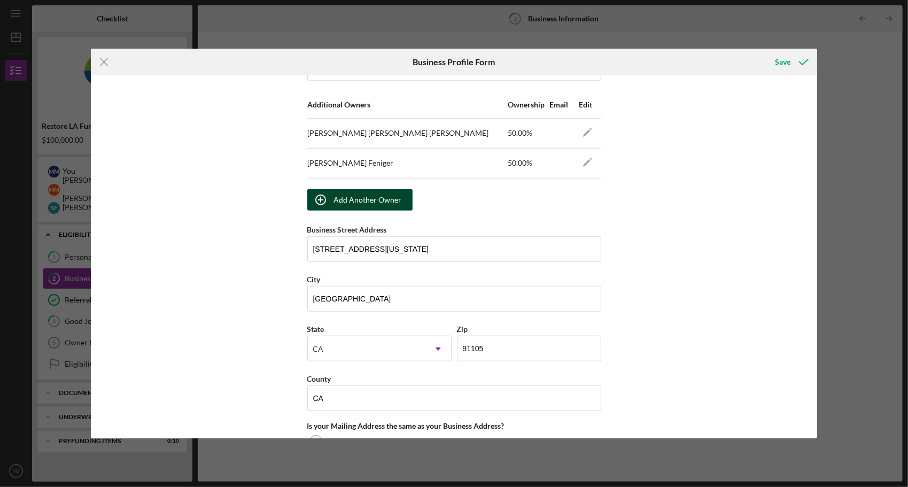
click at [354, 192] on div "Add Another Owner" at bounding box center [368, 199] width 68 height 21
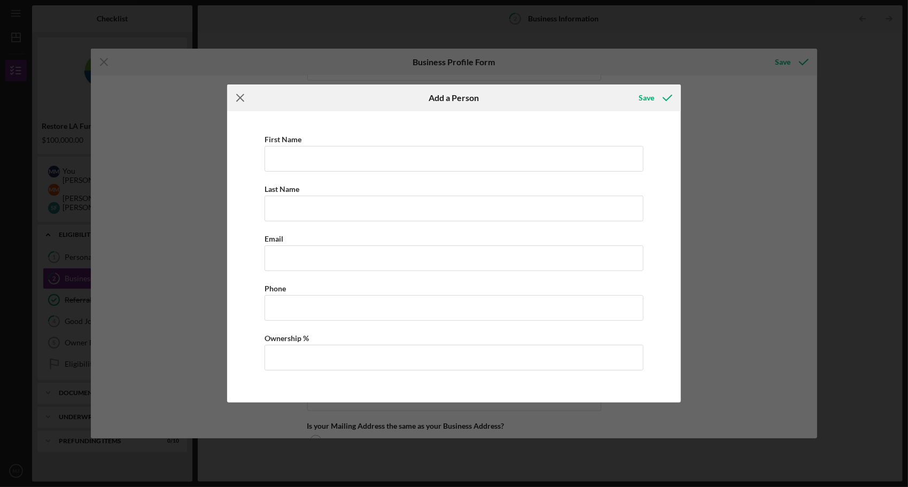
click at [240, 95] on icon "Icon/Menu Close" at bounding box center [240, 97] width 27 height 27
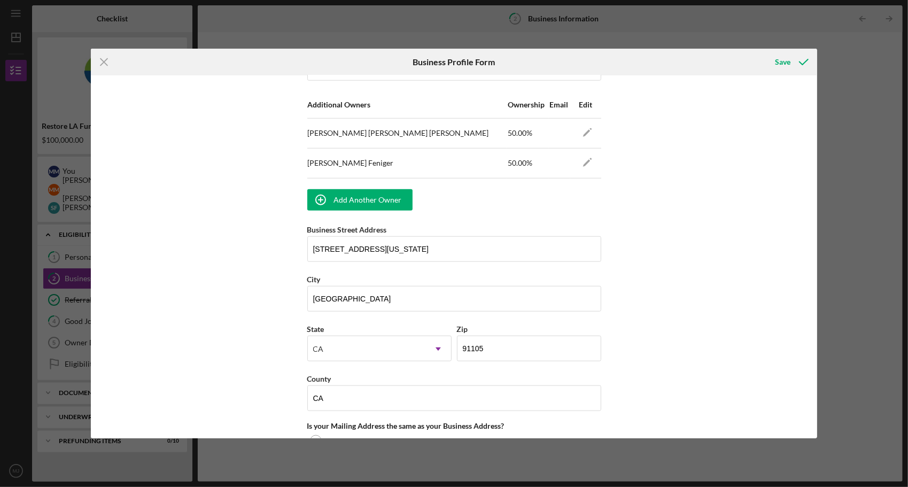
click at [731, 219] on div "Business Name BG Truck and Catering, LLC DBA Business Start Date [DATE] Legal S…" at bounding box center [454, 256] width 727 height 363
click at [779, 67] on div "Save" at bounding box center [783, 61] width 16 height 21
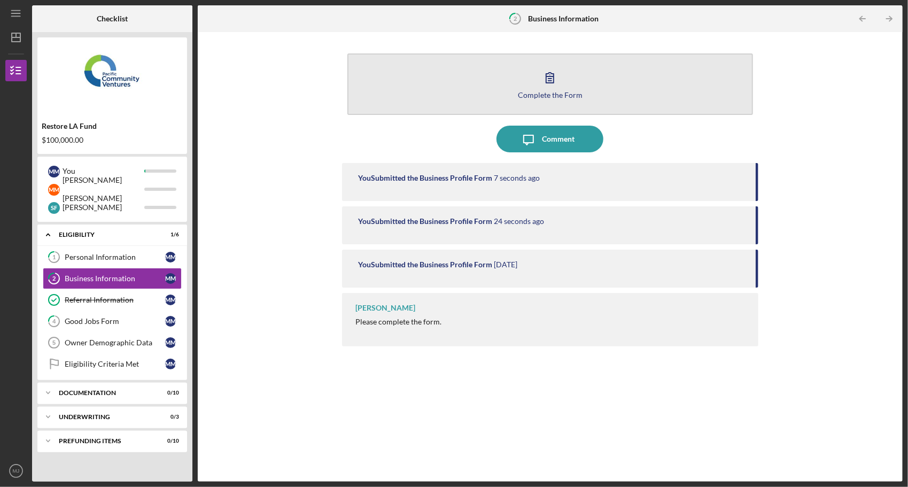
click at [556, 106] on button "Complete the Form Form" at bounding box center [551, 83] width 406 height 61
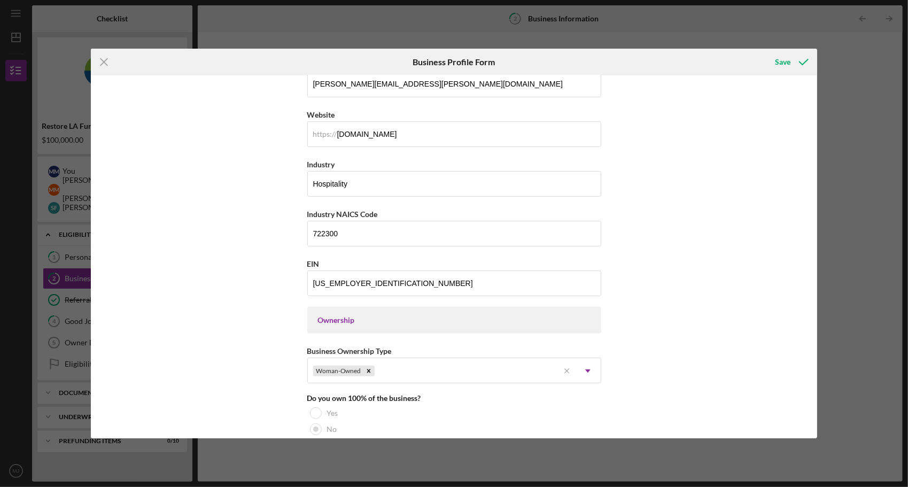
scroll to position [428, 0]
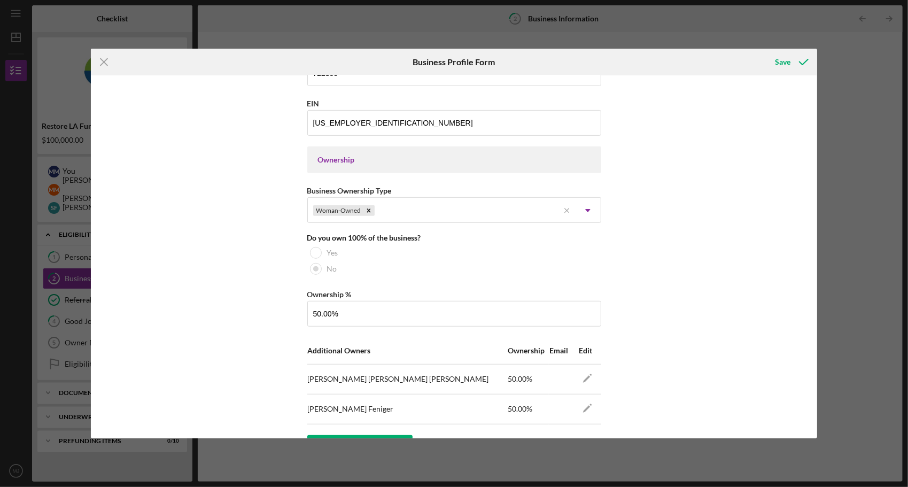
click at [366, 156] on div "Ownership" at bounding box center [454, 160] width 273 height 9
drag, startPoint x: 377, startPoint y: 314, endPoint x: 263, endPoint y: 305, distance: 114.8
click at [267, 308] on div "Business Name BG Truck and Catering, LLC DBA Business Start Date [DATE] Legal S…" at bounding box center [454, 256] width 727 height 363
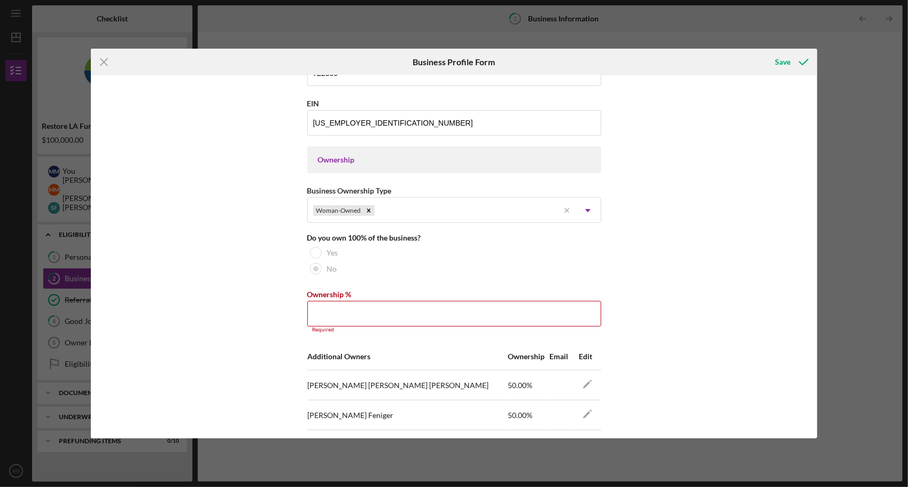
click at [721, 255] on div "Business Name BG Truck and Catering, LLC DBA Business Start Date [DATE] Legal S…" at bounding box center [454, 256] width 727 height 363
click at [337, 301] on input "Ownership %" at bounding box center [454, 314] width 294 height 26
type input "50.00%"
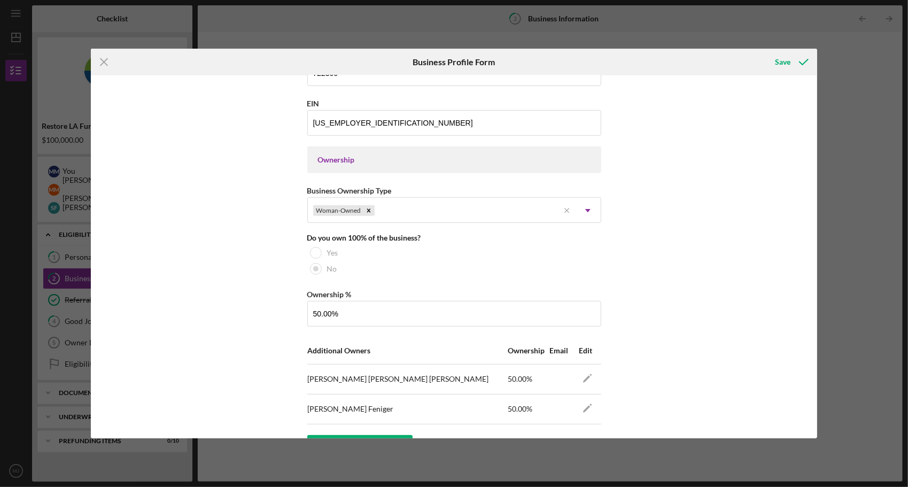
click at [720, 281] on div "Business Name BG Truck and Catering, LLC DBA Business Start Date [DATE] Legal S…" at bounding box center [454, 256] width 727 height 363
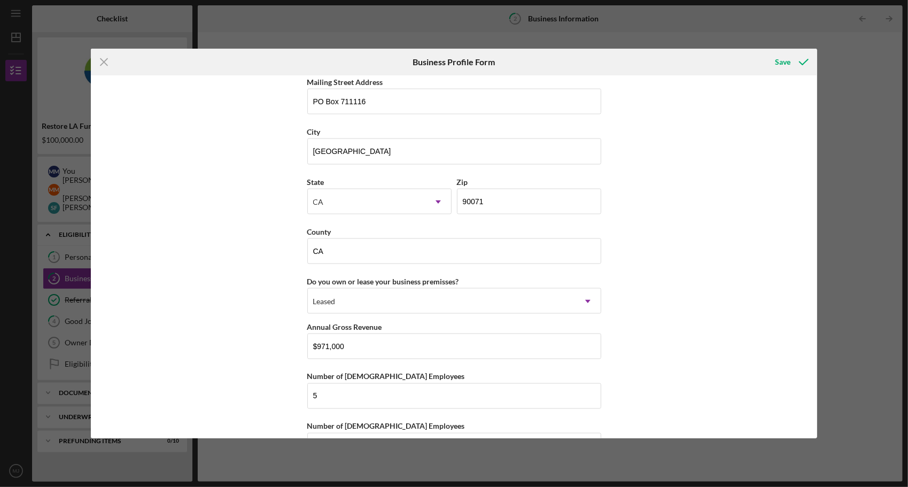
scroll to position [1101, 0]
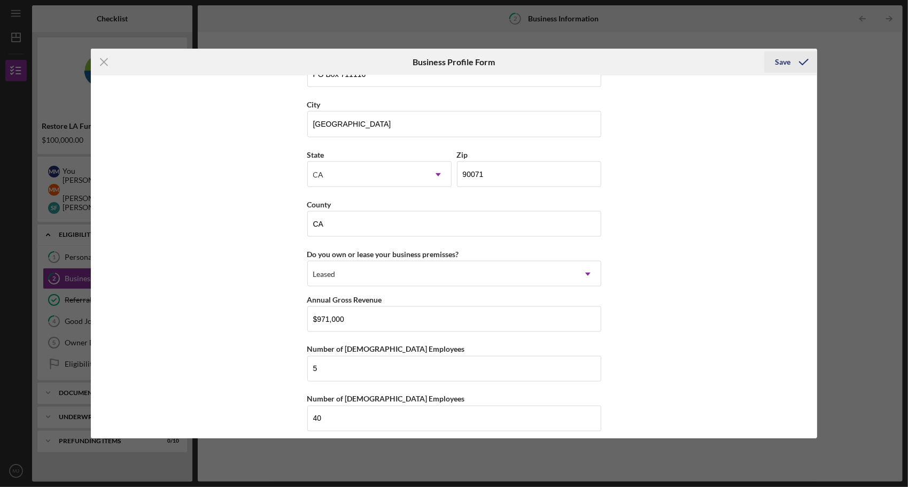
click at [772, 63] on button "Save" at bounding box center [791, 61] width 53 height 21
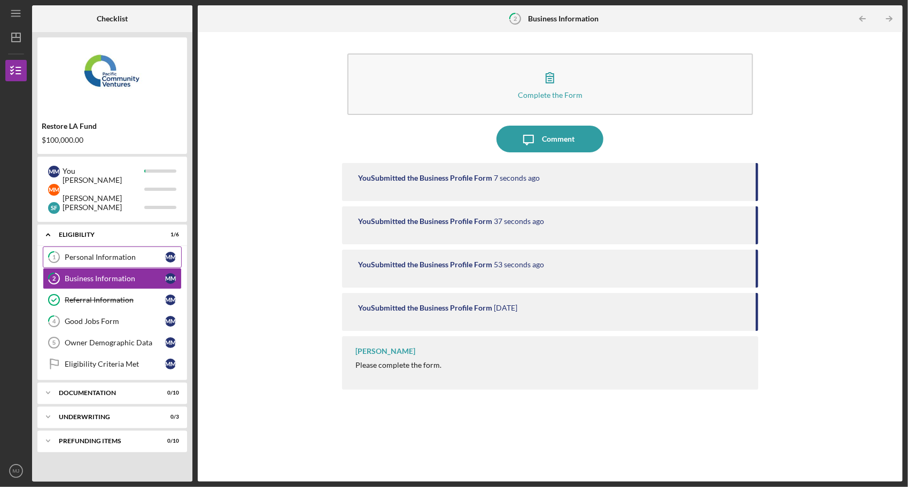
click at [101, 263] on link "1 Personal Information M M" at bounding box center [112, 256] width 139 height 21
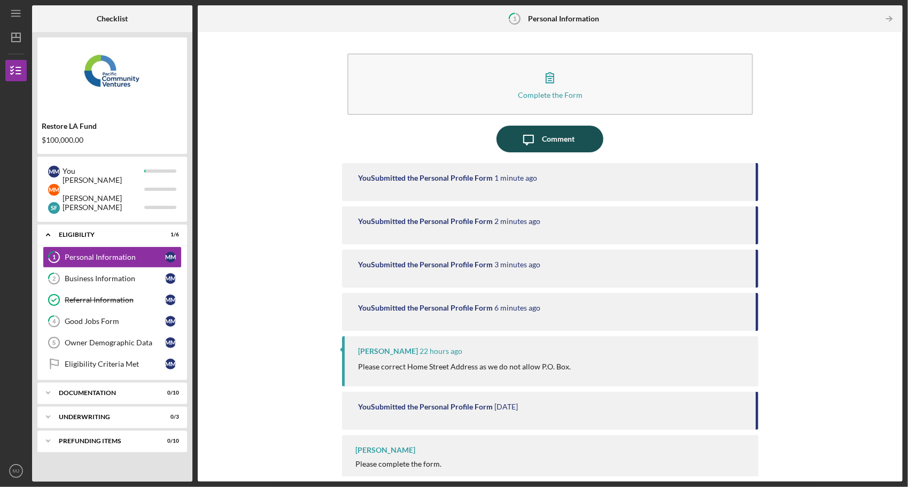
click at [542, 140] on div "Comment" at bounding box center [558, 139] width 33 height 27
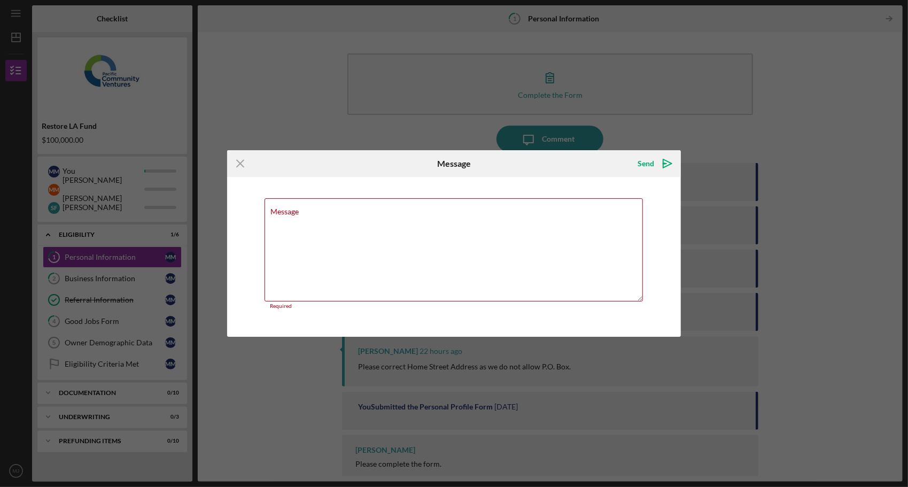
drag, startPoint x: 665, startPoint y: 163, endPoint x: 294, endPoint y: 115, distance: 374.6
click at [297, 112] on div "Icon/Menu Close Message Send Icon/icon-invite-send Message Required Cancel Send…" at bounding box center [454, 243] width 908 height 487
click at [237, 162] on icon "Icon/Menu Close" at bounding box center [240, 163] width 27 height 27
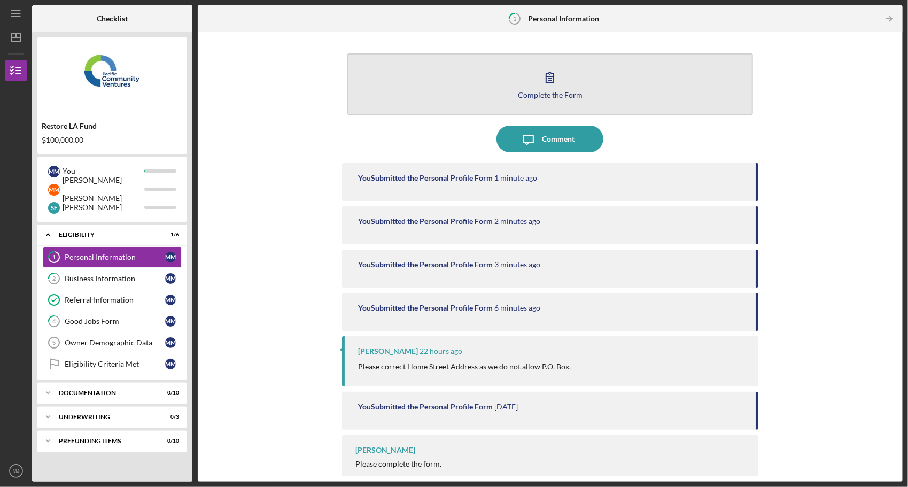
click at [537, 79] on icon "button" at bounding box center [550, 77] width 27 height 27
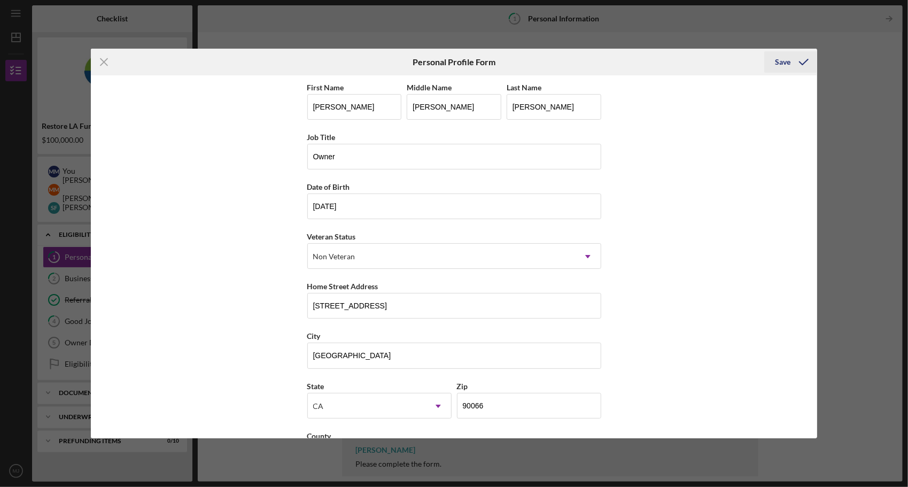
click at [785, 59] on div "Save" at bounding box center [783, 61] width 16 height 21
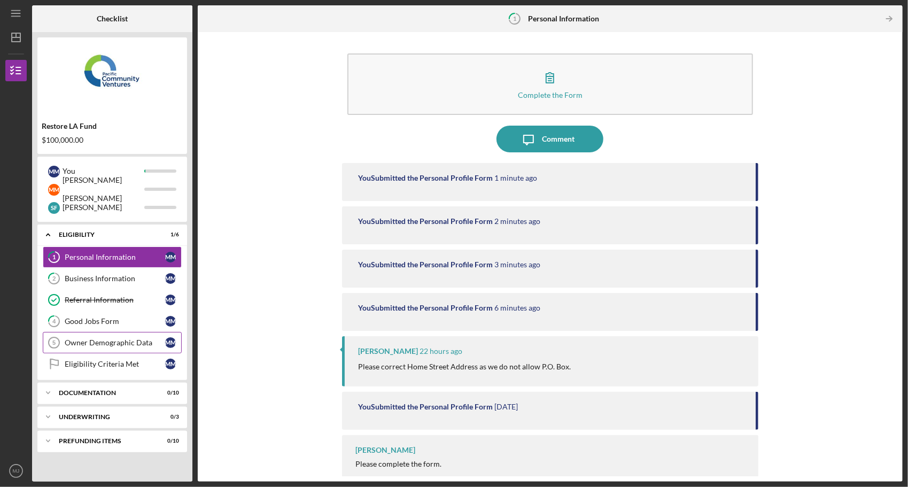
click at [91, 338] on div "Owner Demographic Data" at bounding box center [115, 342] width 101 height 9
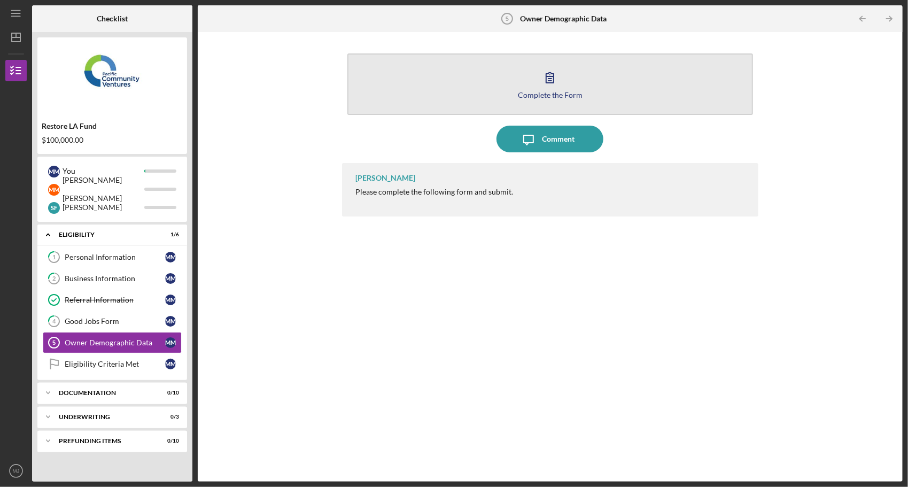
click at [544, 86] on icon "button" at bounding box center [550, 77] width 27 height 27
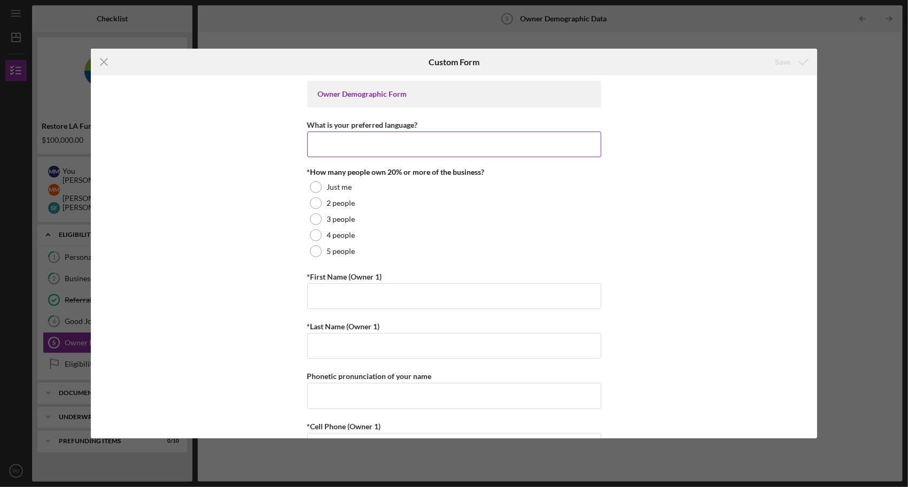
click at [329, 145] on input "What is your preferred language?" at bounding box center [454, 145] width 294 height 26
type input "English"
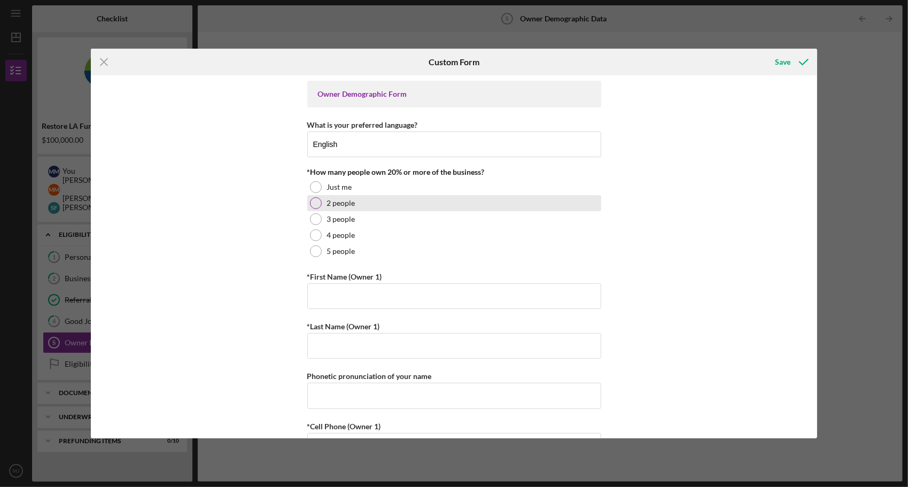
click at [310, 204] on div at bounding box center [316, 203] width 12 height 12
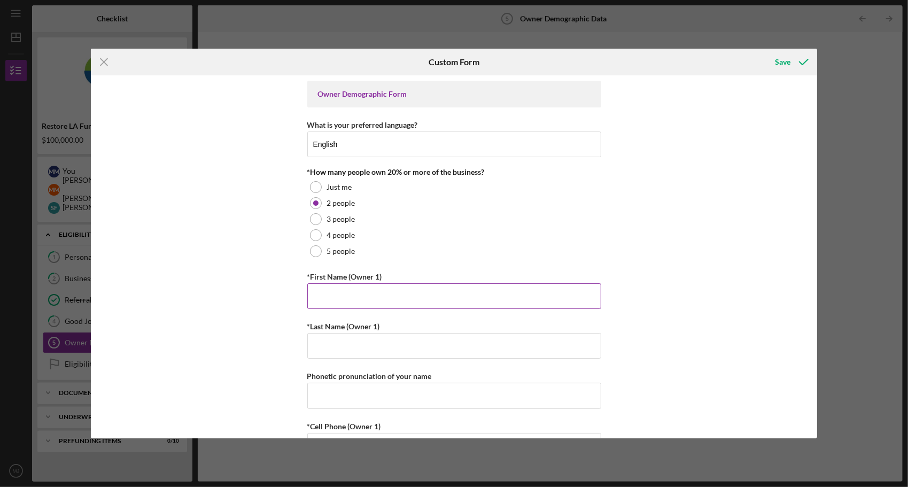
click at [375, 303] on input "*First Name (Owner 1)" at bounding box center [454, 296] width 294 height 26
type input "[PERSON_NAME] [PERSON_NAME]"
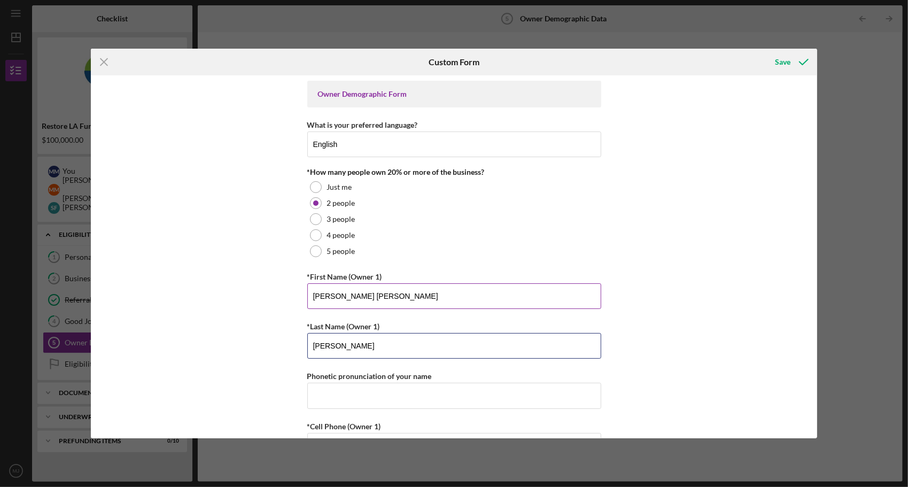
type input "[PERSON_NAME]"
type input "m"
type input "M"
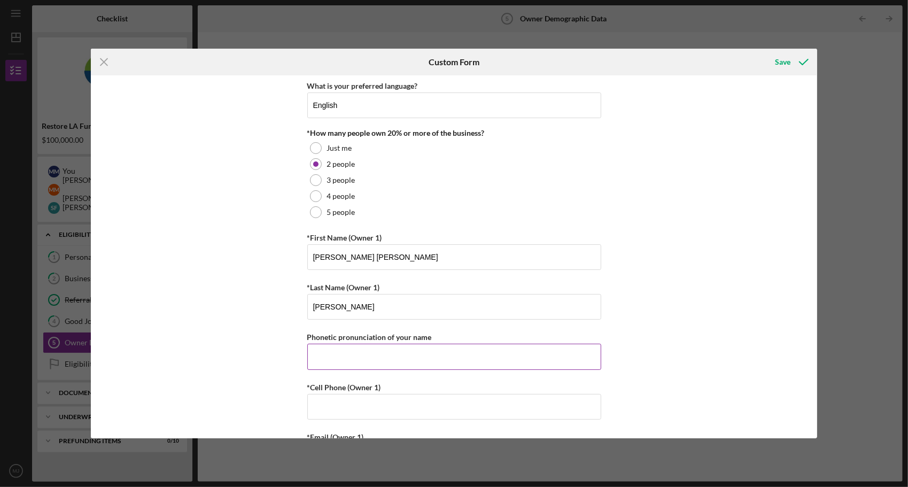
scroll to position [53, 0]
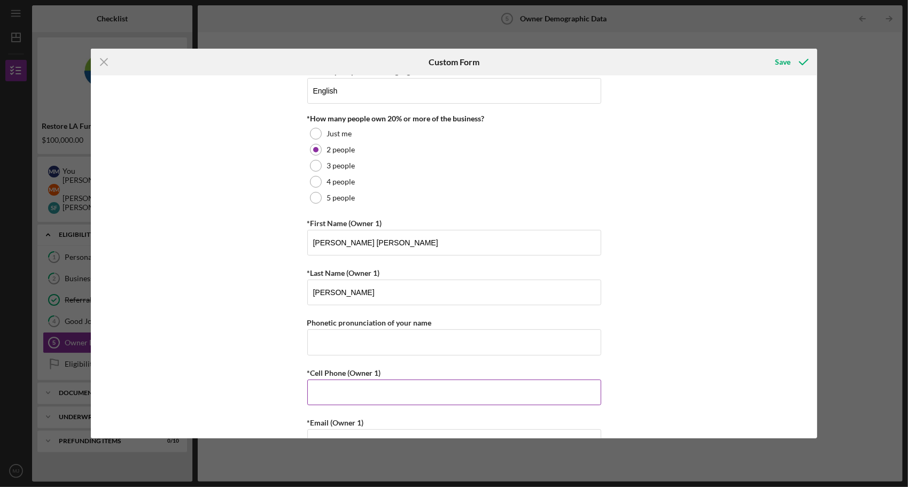
click at [372, 388] on input "*Cell Phone (Owner 1)" at bounding box center [454, 393] width 294 height 26
type input "[PHONE_NUMBER]"
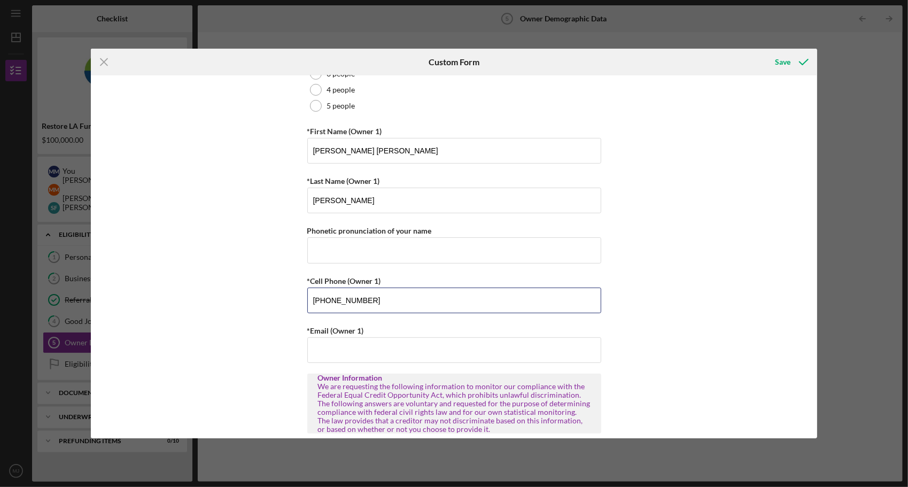
scroll to position [214, 0]
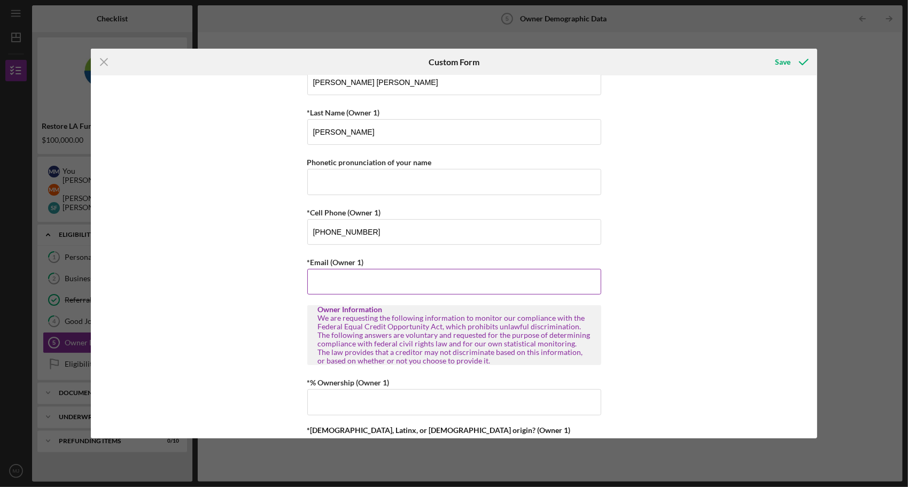
click at [355, 276] on input "*Email (Owner 1)" at bounding box center [454, 282] width 294 height 26
type input "[PERSON_NAME][EMAIL_ADDRESS][PERSON_NAME][DOMAIN_NAME]"
click at [663, 307] on div "Owner Demographic Form What is your preferred language? English *How many peopl…" at bounding box center [454, 256] width 727 height 363
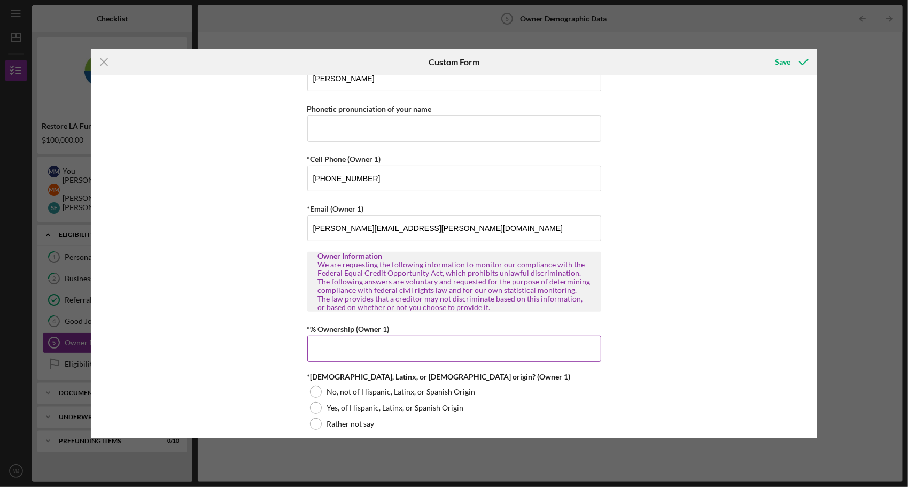
click at [373, 351] on input "*% Ownership (Owner 1)" at bounding box center [454, 349] width 294 height 26
type input "50.00000%"
click at [684, 322] on div "Owner Demographic Form What is your preferred language? English *How many peopl…" at bounding box center [454, 256] width 727 height 363
click at [321, 388] on div "No, not of Hispanic, Latinx, or Spanish Origin" at bounding box center [454, 392] width 294 height 16
click at [754, 367] on div "Owner Demographic Form What is your preferred language? English *How many peopl…" at bounding box center [454, 256] width 727 height 363
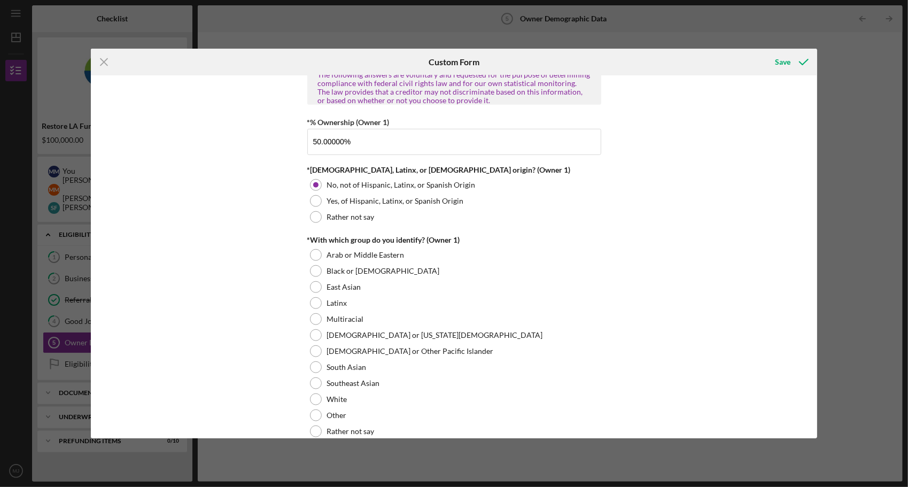
scroll to position [535, 0]
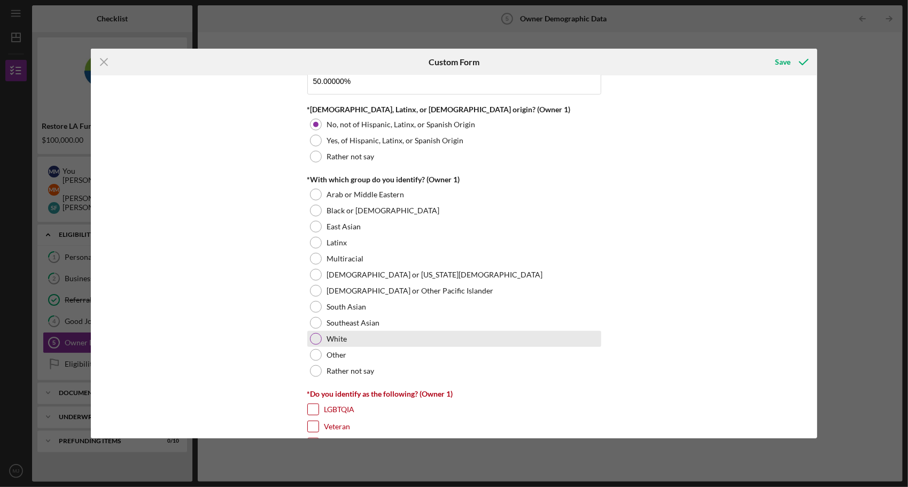
click at [318, 336] on div at bounding box center [316, 339] width 12 height 12
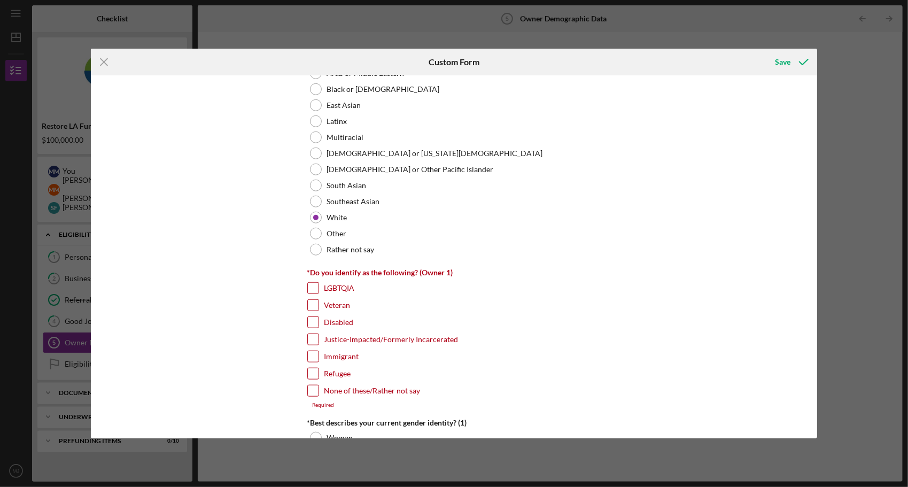
scroll to position [749, 0]
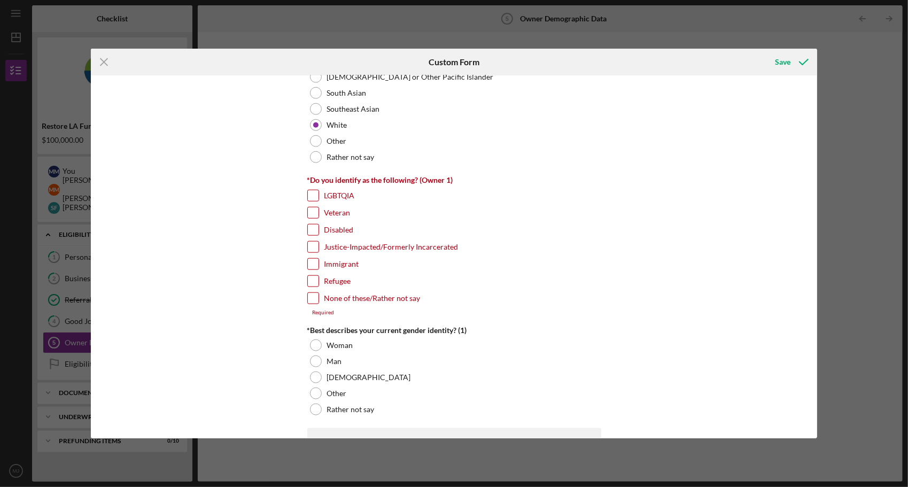
click at [309, 293] on input "None of these/Rather not say" at bounding box center [313, 298] width 11 height 11
checkbox input "true"
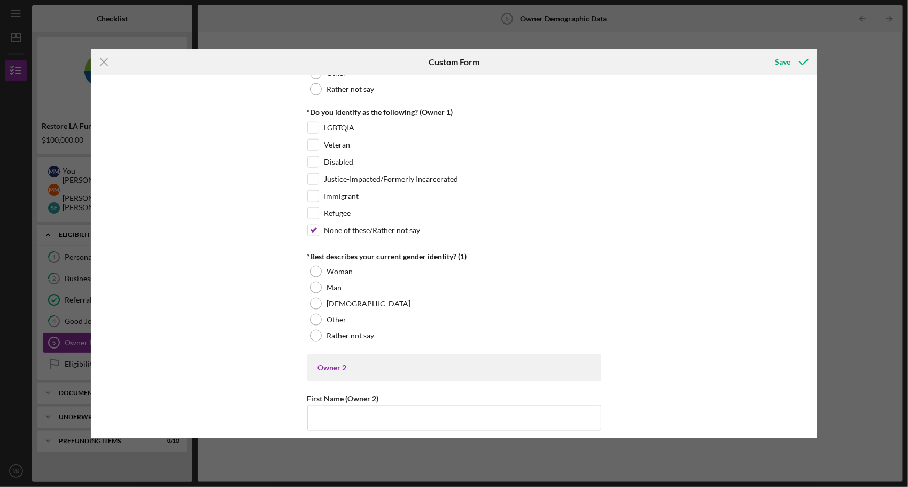
scroll to position [856, 0]
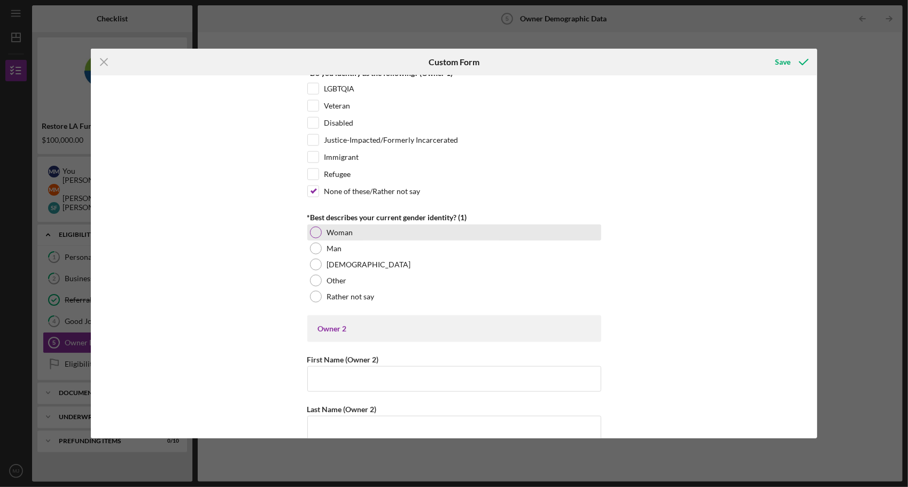
click at [316, 227] on div at bounding box center [316, 233] width 12 height 12
drag, startPoint x: 349, startPoint y: 369, endPoint x: 367, endPoint y: 372, distance: 18.9
click at [349, 370] on input "First Name (Owner 2)" at bounding box center [454, 379] width 294 height 26
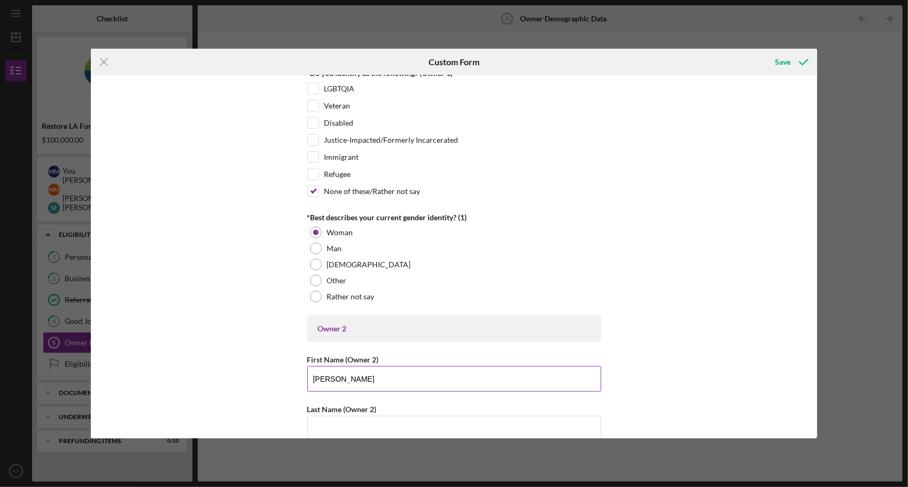
type input "[PERSON_NAME]"
type input "Feniger"
click at [688, 313] on div "Owner Demographic Form What is your preferred language? English *How many peopl…" at bounding box center [454, 256] width 727 height 363
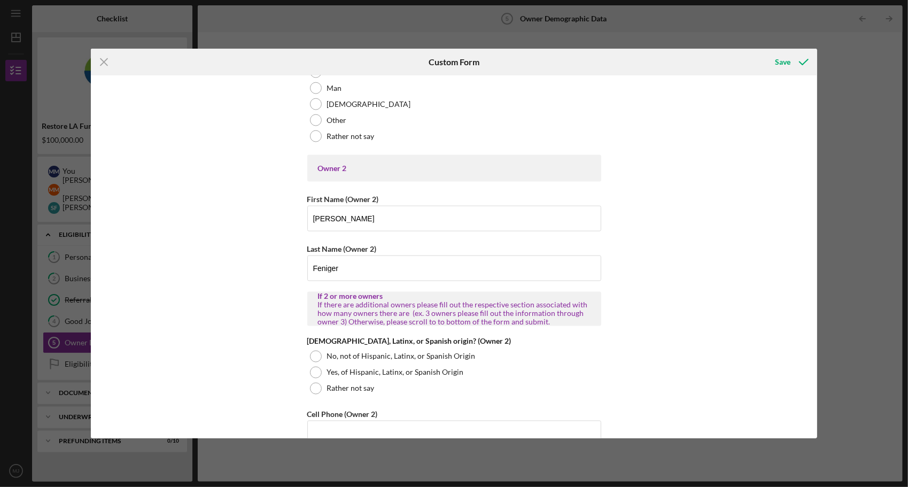
scroll to position [1069, 0]
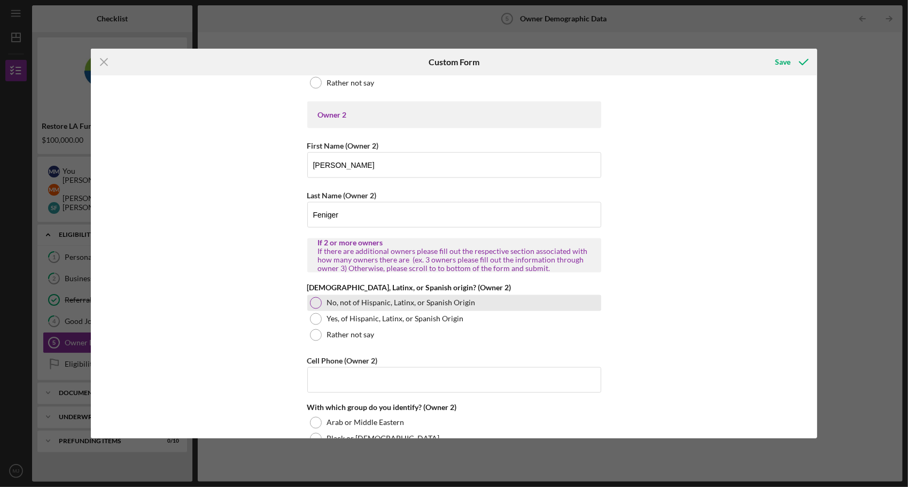
click at [314, 297] on div at bounding box center [316, 303] width 12 height 12
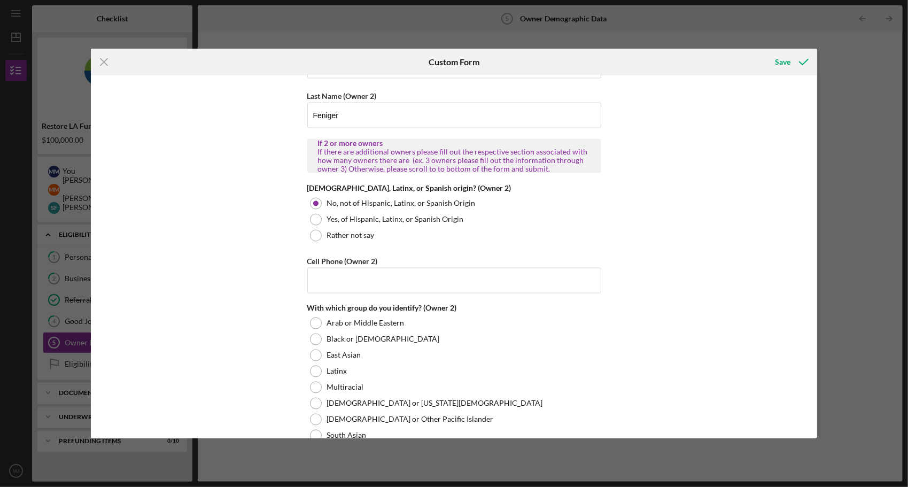
scroll to position [1176, 0]
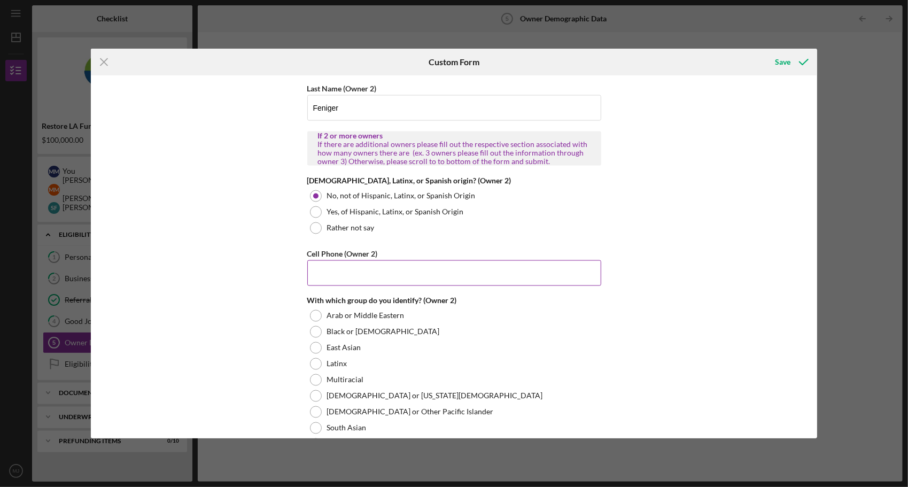
click at [380, 271] on input "Cell Phone (Owner 2)" at bounding box center [454, 273] width 294 height 26
drag, startPoint x: 335, startPoint y: 264, endPoint x: 372, endPoint y: 266, distance: 37.5
click at [335, 264] on input "(310) ###-####" at bounding box center [454, 273] width 294 height 26
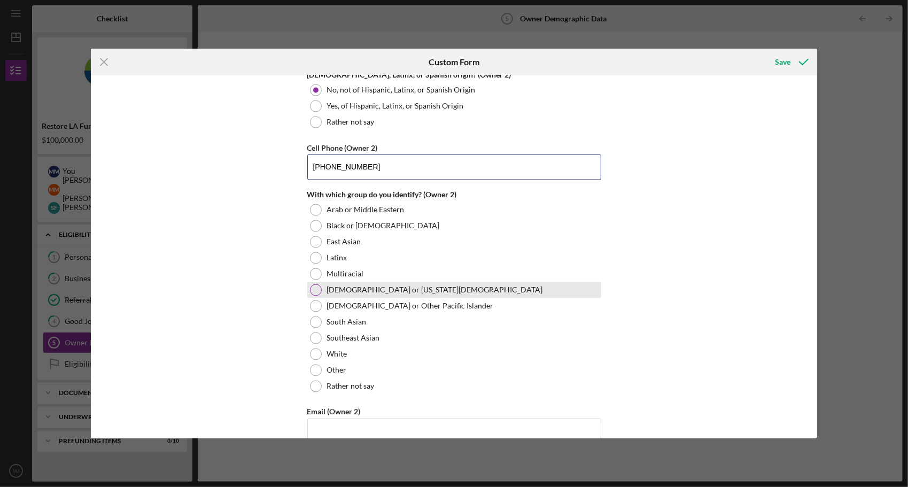
scroll to position [1283, 0]
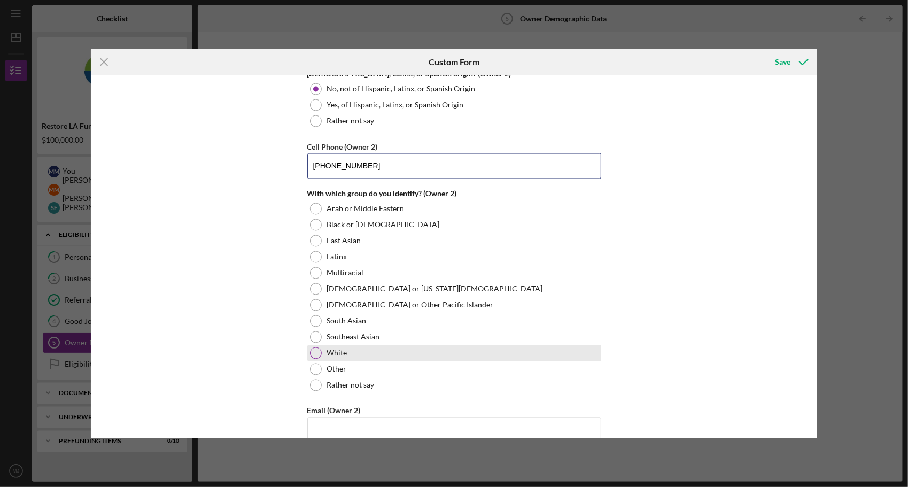
type input "[PHONE_NUMBER]"
click at [313, 353] on div "White" at bounding box center [454, 353] width 294 height 16
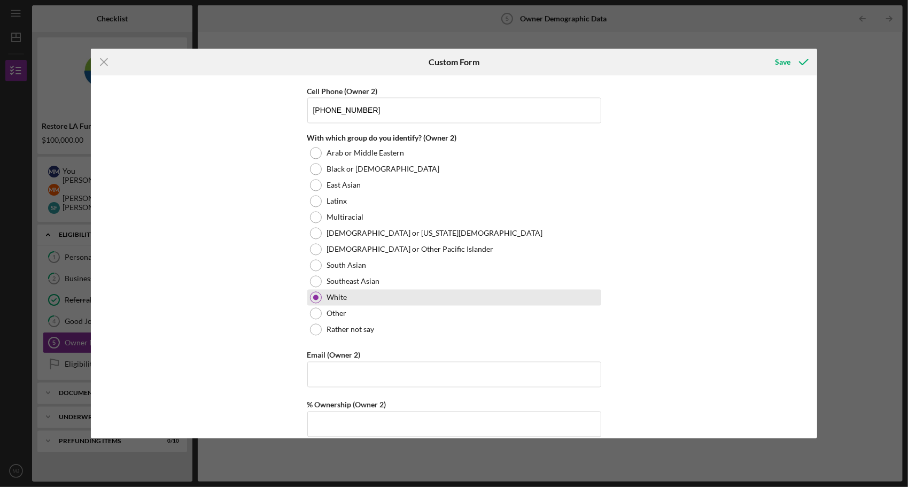
scroll to position [1390, 0]
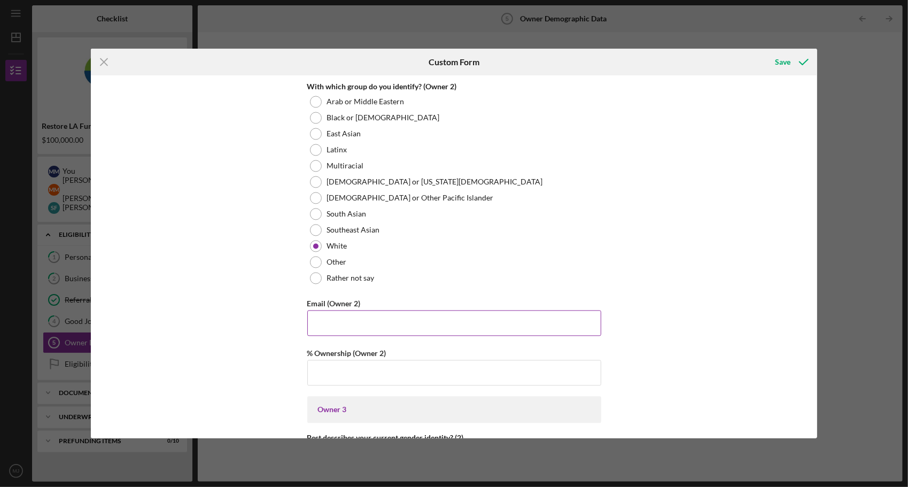
click at [359, 324] on input "Email (Owner 2)" at bounding box center [454, 324] width 294 height 26
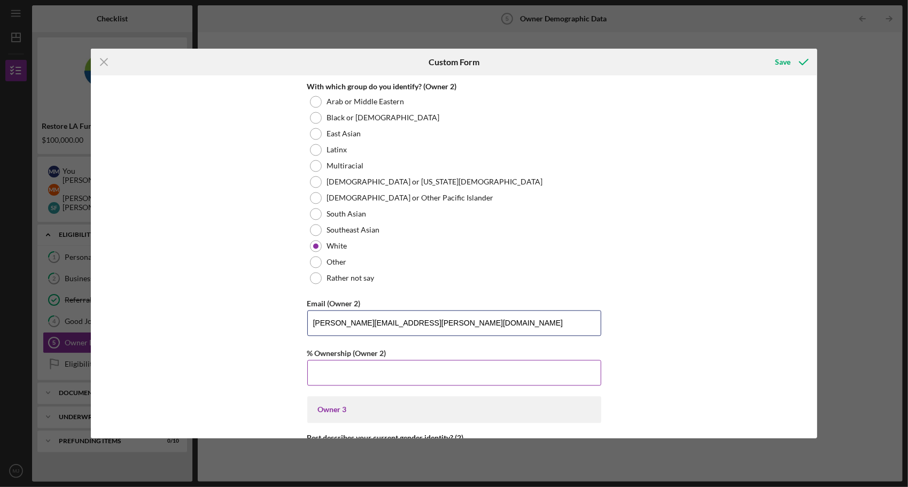
type input "[PERSON_NAME][EMAIL_ADDRESS][PERSON_NAME][DOMAIN_NAME]"
click at [365, 364] on input "% Ownership (Owner 2)" at bounding box center [454, 373] width 294 height 26
type input "50.00000%"
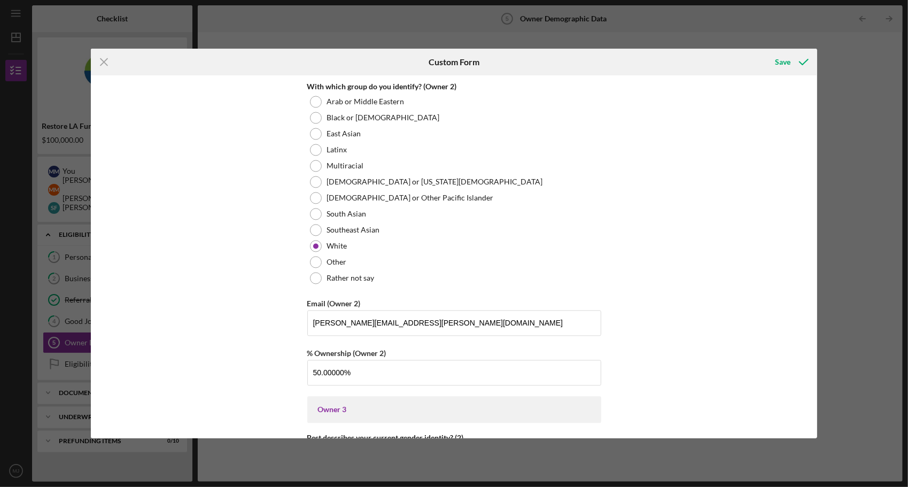
click at [664, 332] on div "Owner Demographic Form What is your preferred language? English *How many peopl…" at bounding box center [454, 256] width 727 height 363
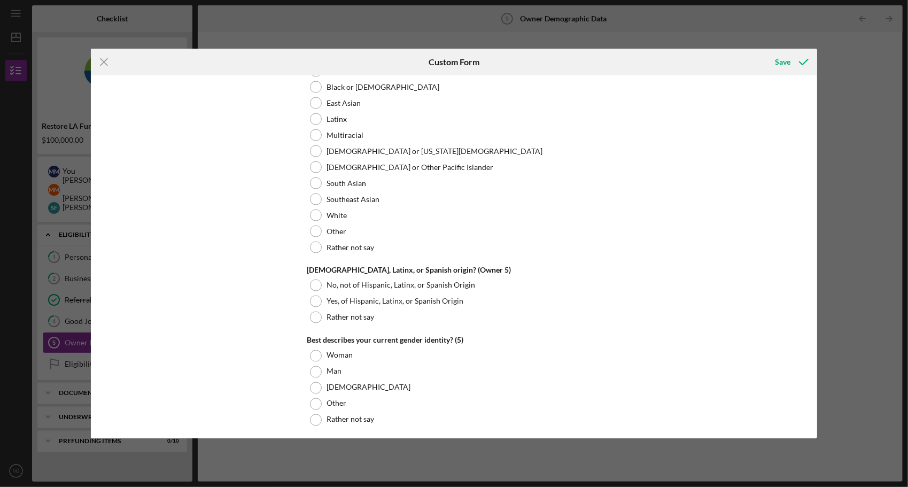
scroll to position [4031, 0]
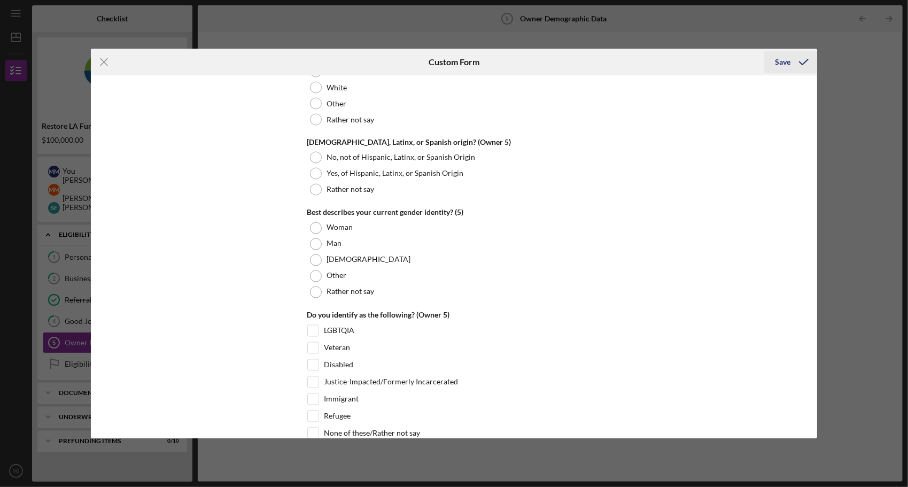
click at [790, 58] on div "Save" at bounding box center [783, 61] width 16 height 21
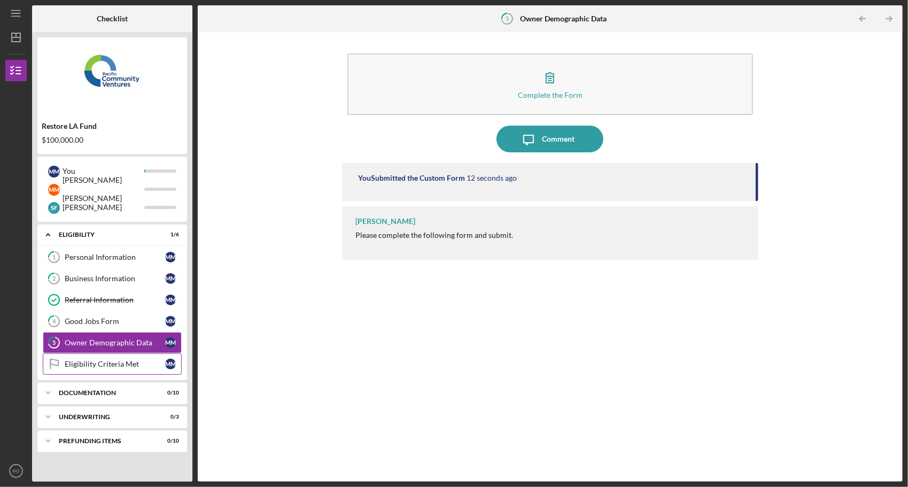
click at [93, 364] on div "Eligibility Criteria Met" at bounding box center [115, 364] width 101 height 9
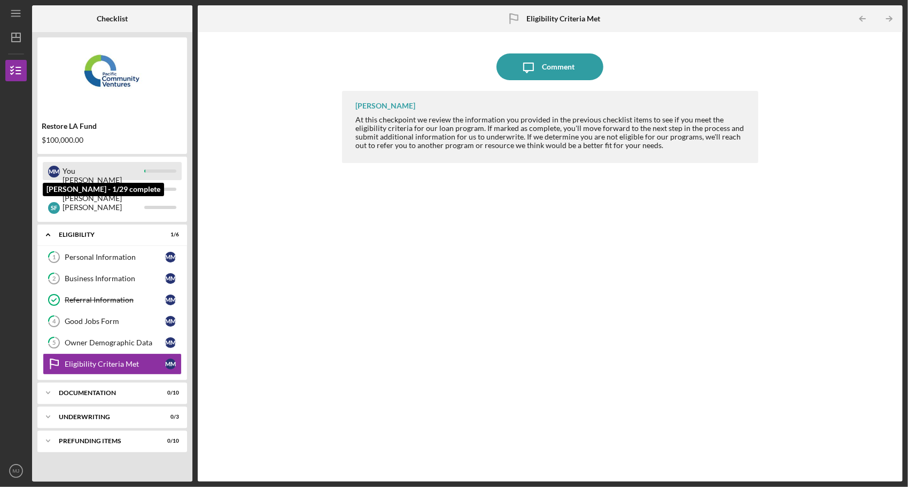
click at [84, 170] on div "You" at bounding box center [104, 171] width 82 height 18
click at [75, 259] on div "Personal Information" at bounding box center [115, 257] width 101 height 9
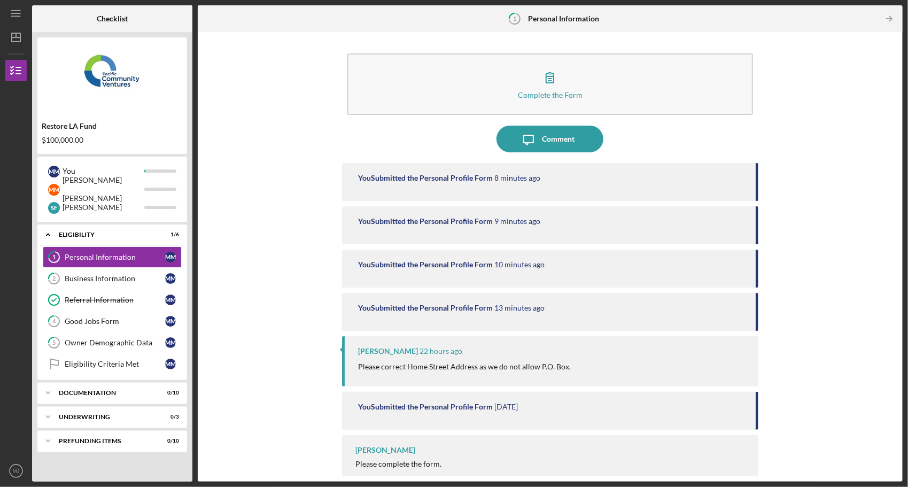
click at [447, 179] on div "You Submitted the Personal Profile Form" at bounding box center [425, 178] width 135 height 9
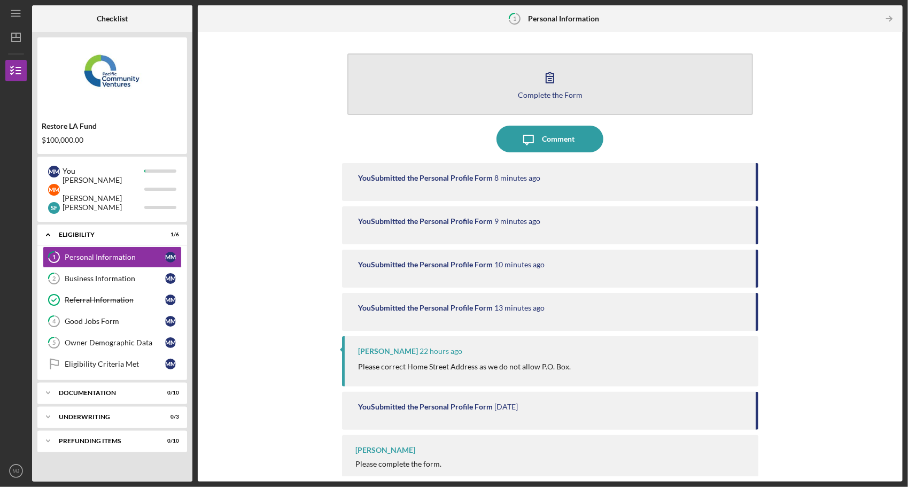
click at [566, 66] on button "Complete the Form Form" at bounding box center [551, 83] width 406 height 61
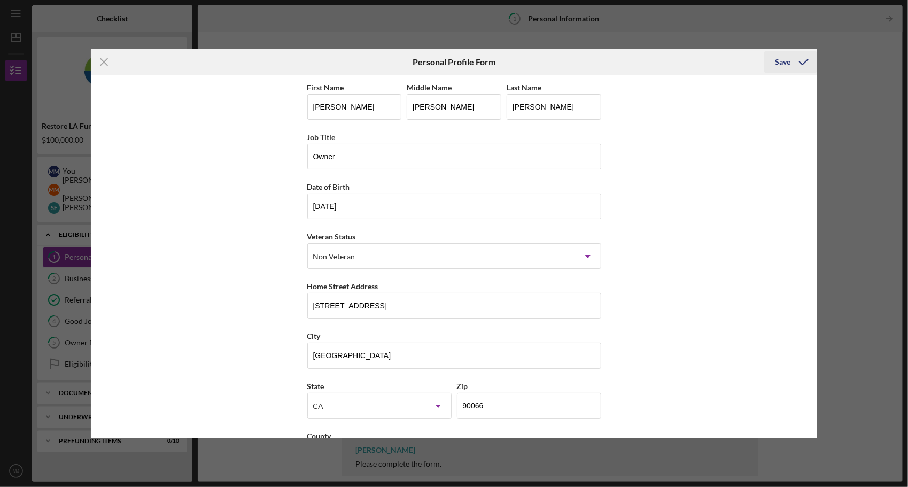
click at [793, 64] on icon "submit" at bounding box center [804, 62] width 27 height 27
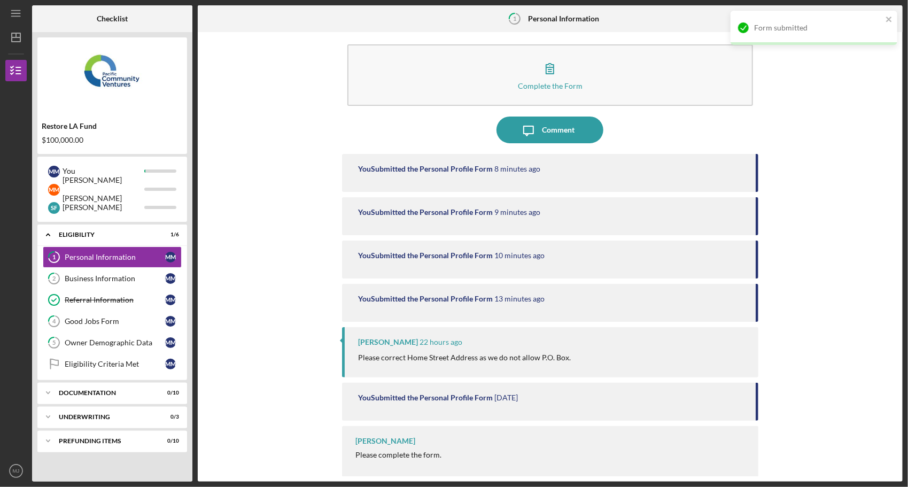
scroll to position [12, 0]
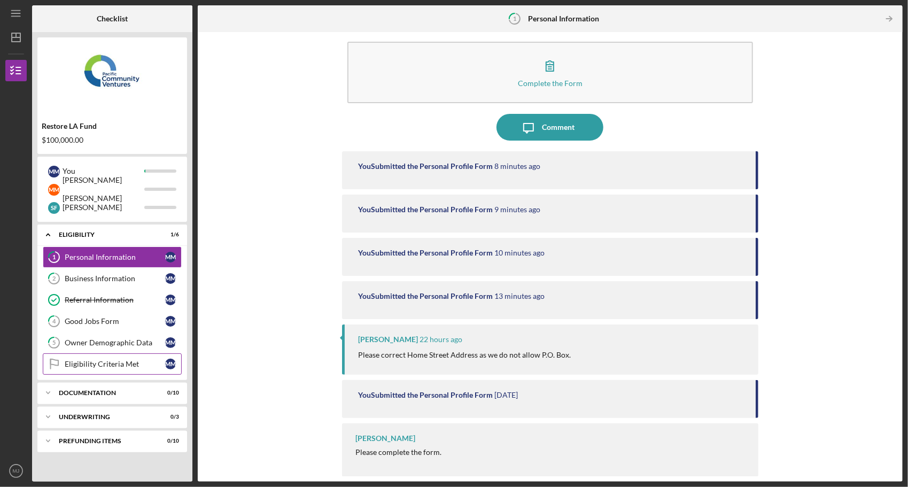
drag, startPoint x: 108, startPoint y: 359, endPoint x: 120, endPoint y: 359, distance: 11.8
click at [108, 360] on div "Eligibility Criteria Met" at bounding box center [115, 364] width 101 height 9
